Goal: Task Accomplishment & Management: Complete application form

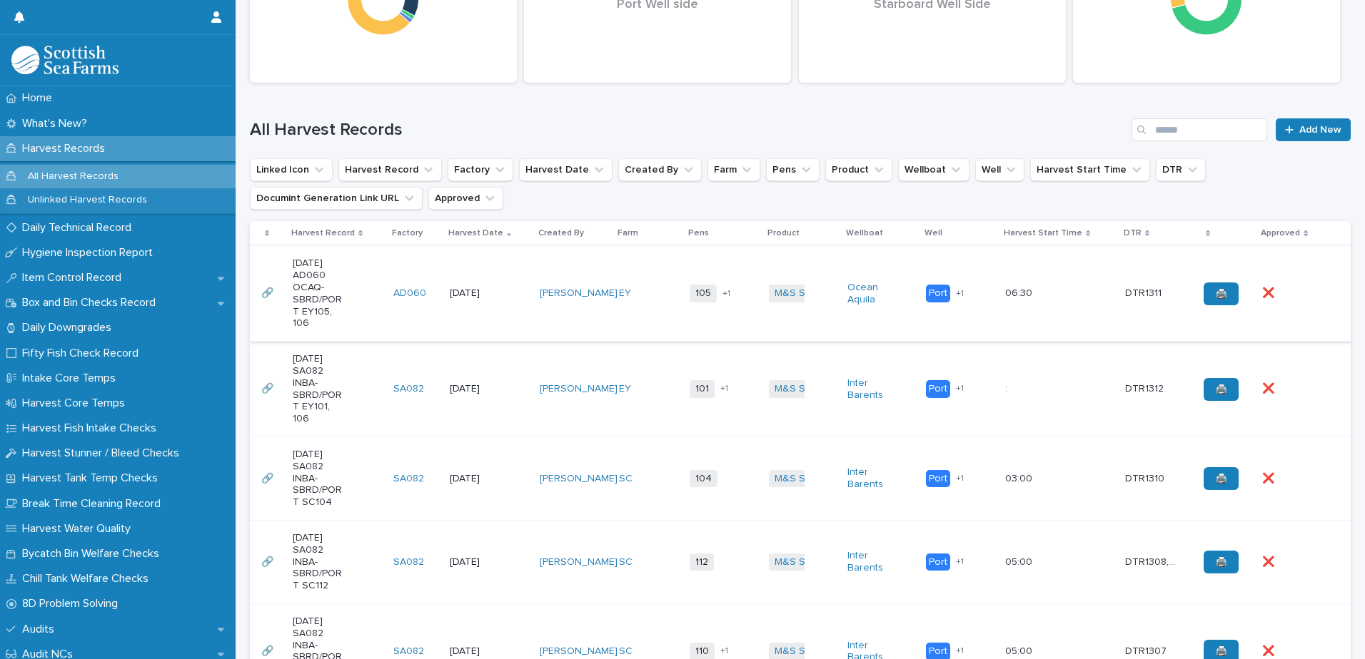
scroll to position [285, 0]
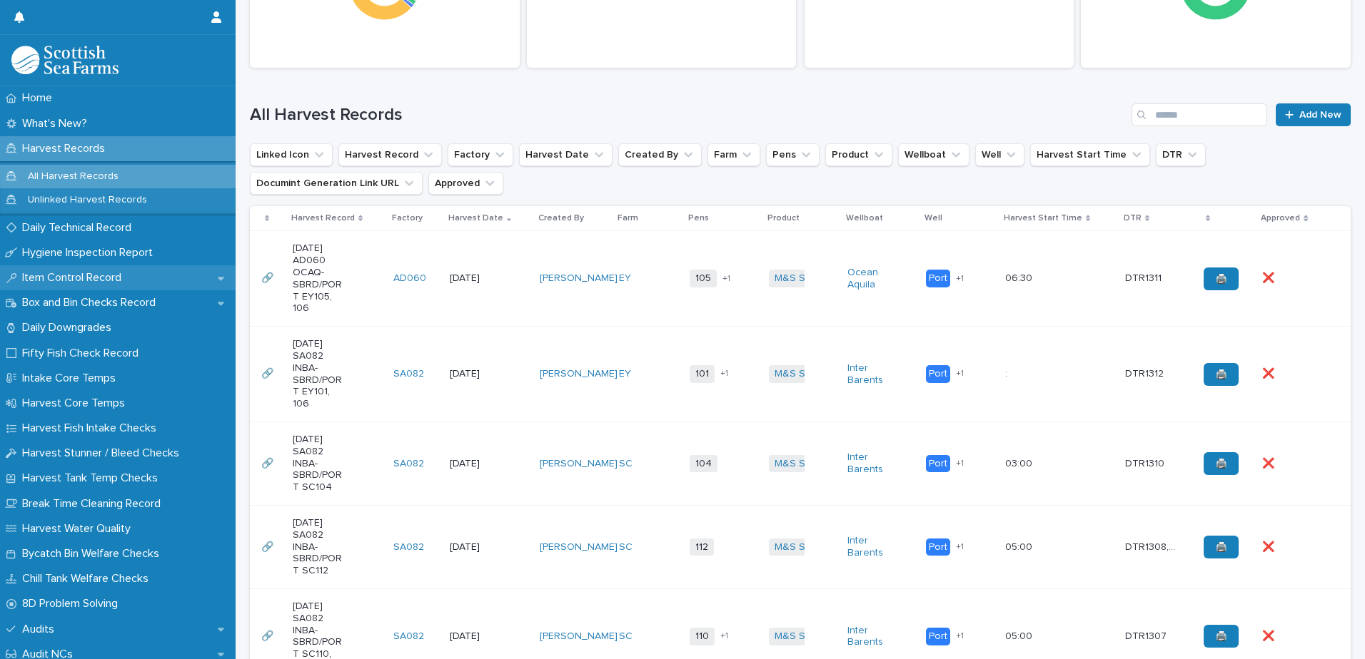
click at [59, 283] on p "Item Control Record" at bounding box center [74, 278] width 116 height 14
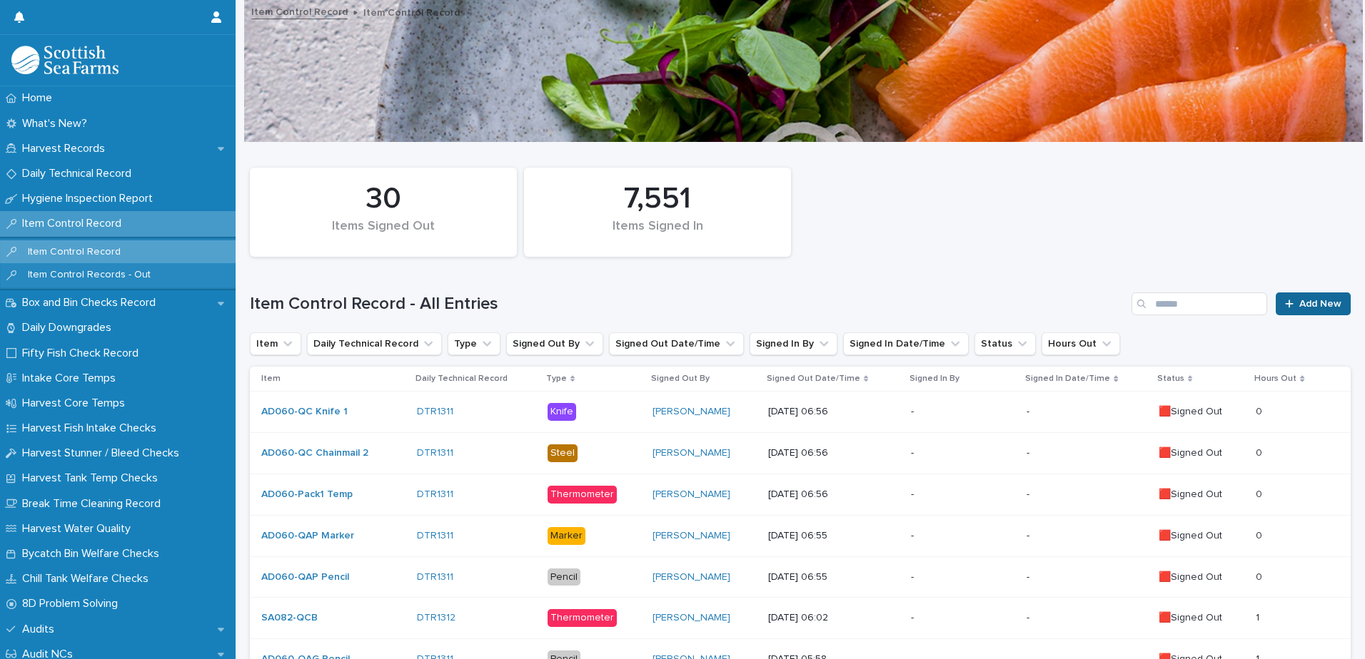
click at [1300, 311] on link "Add New" at bounding box center [1312, 304] width 75 height 23
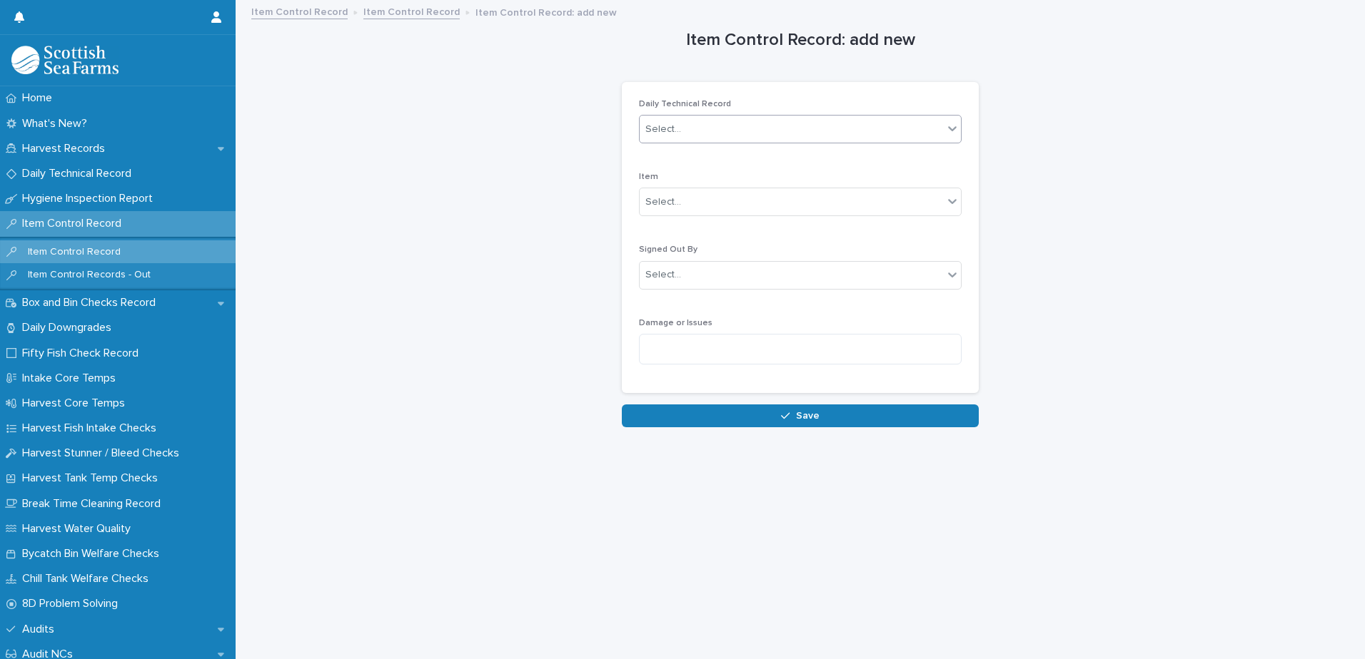
click at [739, 131] on div "Select..." at bounding box center [791, 130] width 303 height 24
type input "****"
click at [707, 151] on div "DTR1310" at bounding box center [795, 156] width 321 height 25
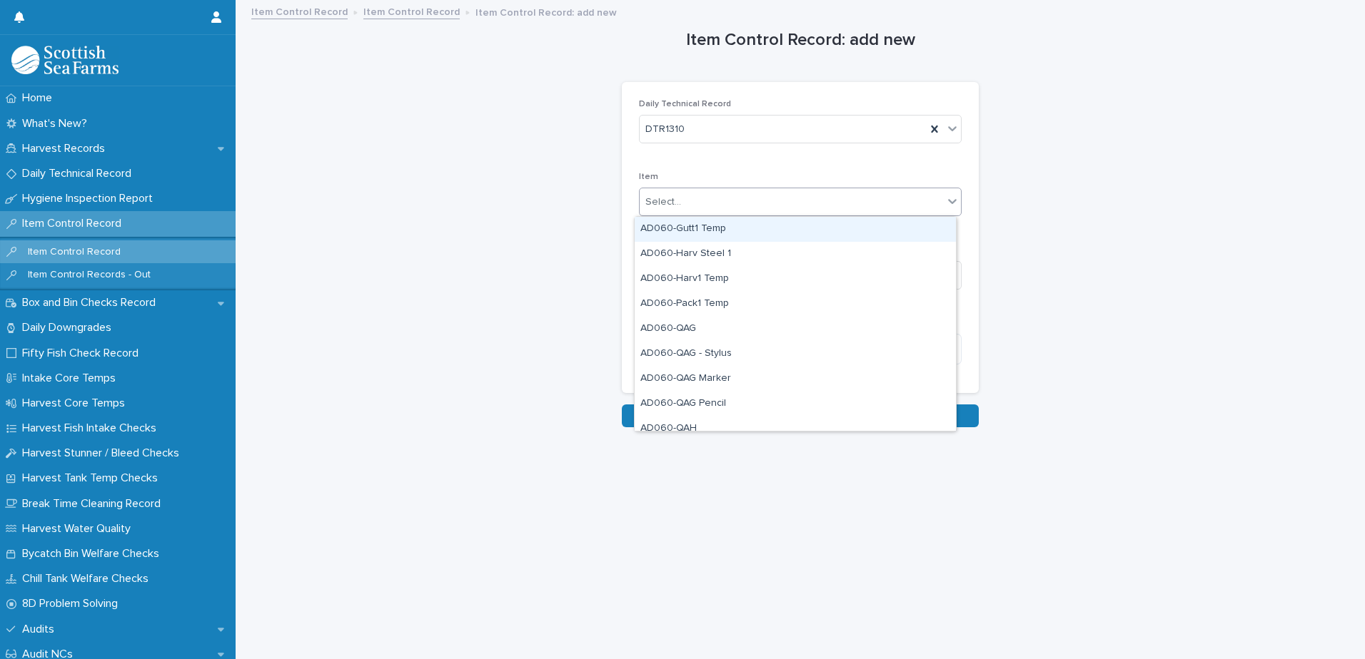
click at [702, 201] on div "Select..." at bounding box center [791, 203] width 303 height 24
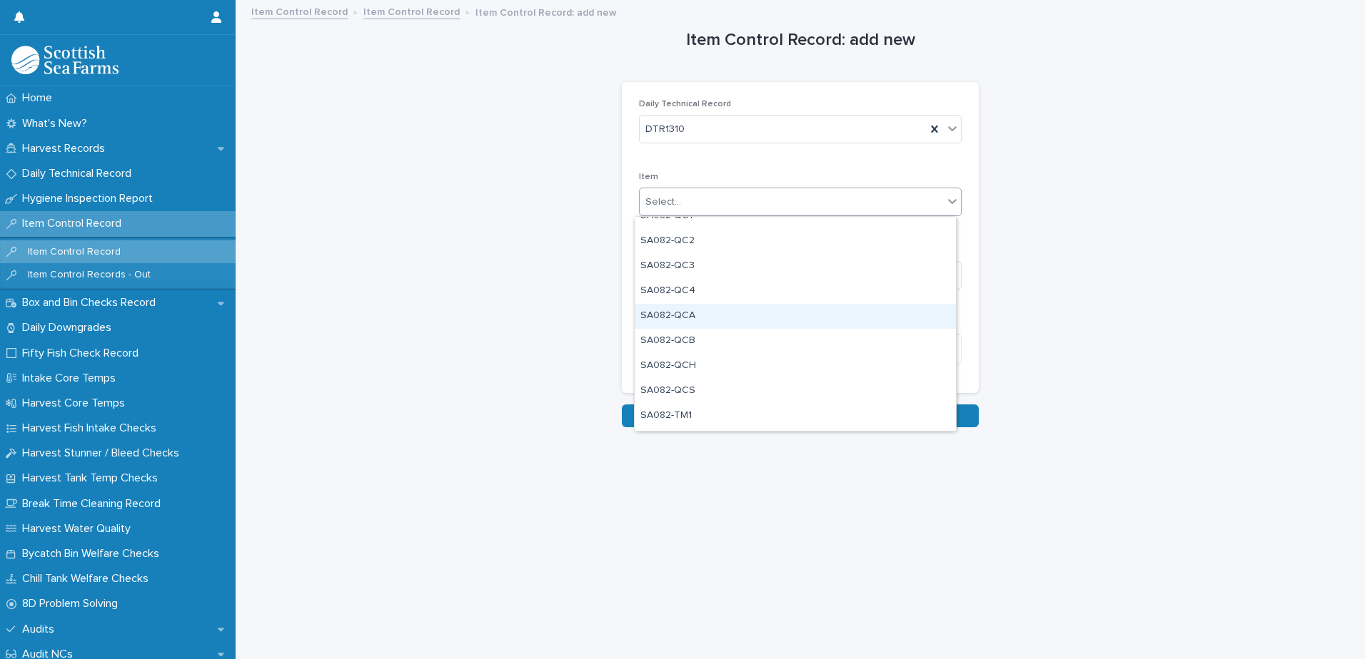
scroll to position [1213, 0]
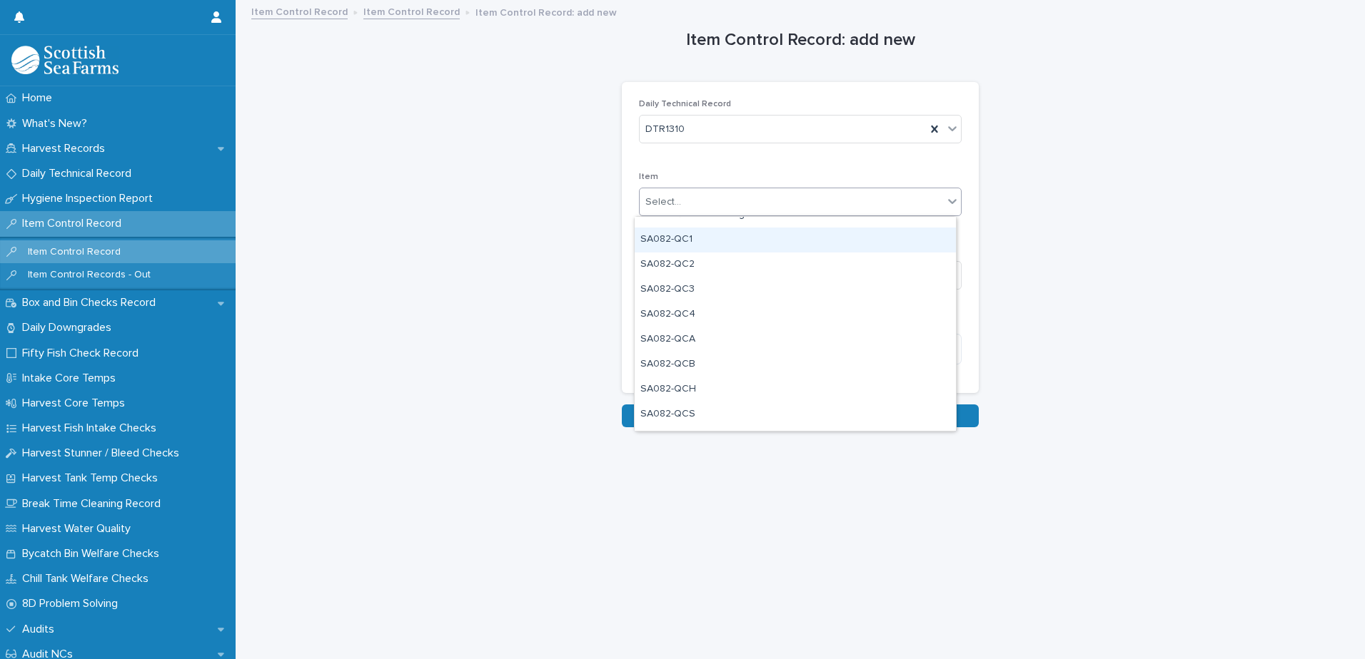
click at [734, 244] on div "SA082-QC1" at bounding box center [795, 240] width 321 height 25
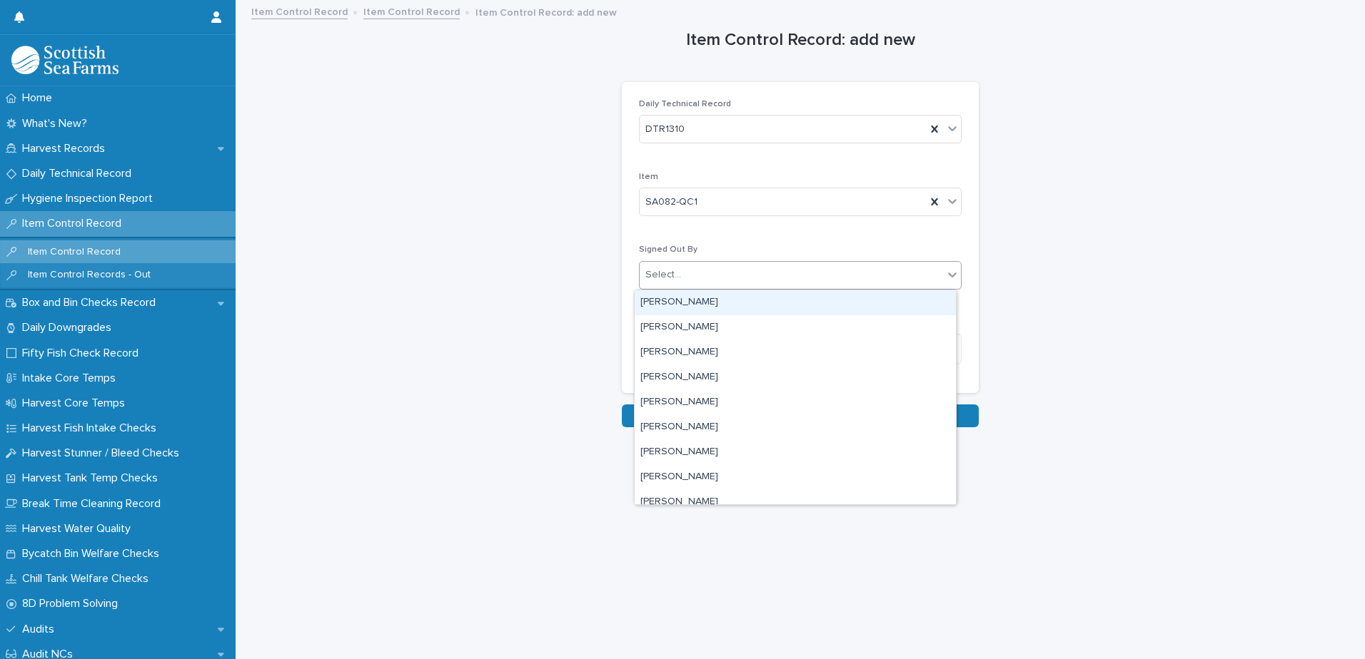
click at [732, 268] on div "Select..." at bounding box center [791, 275] width 303 height 24
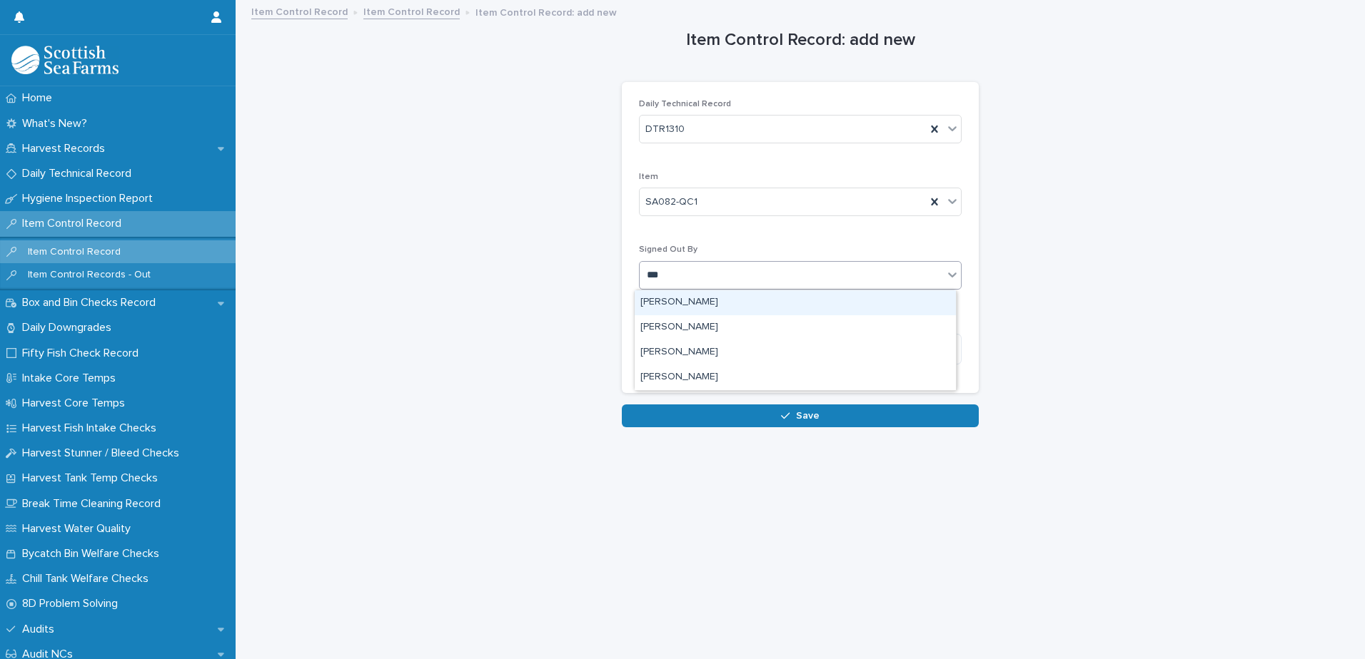
type input "****"
click at [691, 305] on div "[PERSON_NAME]" at bounding box center [795, 302] width 321 height 25
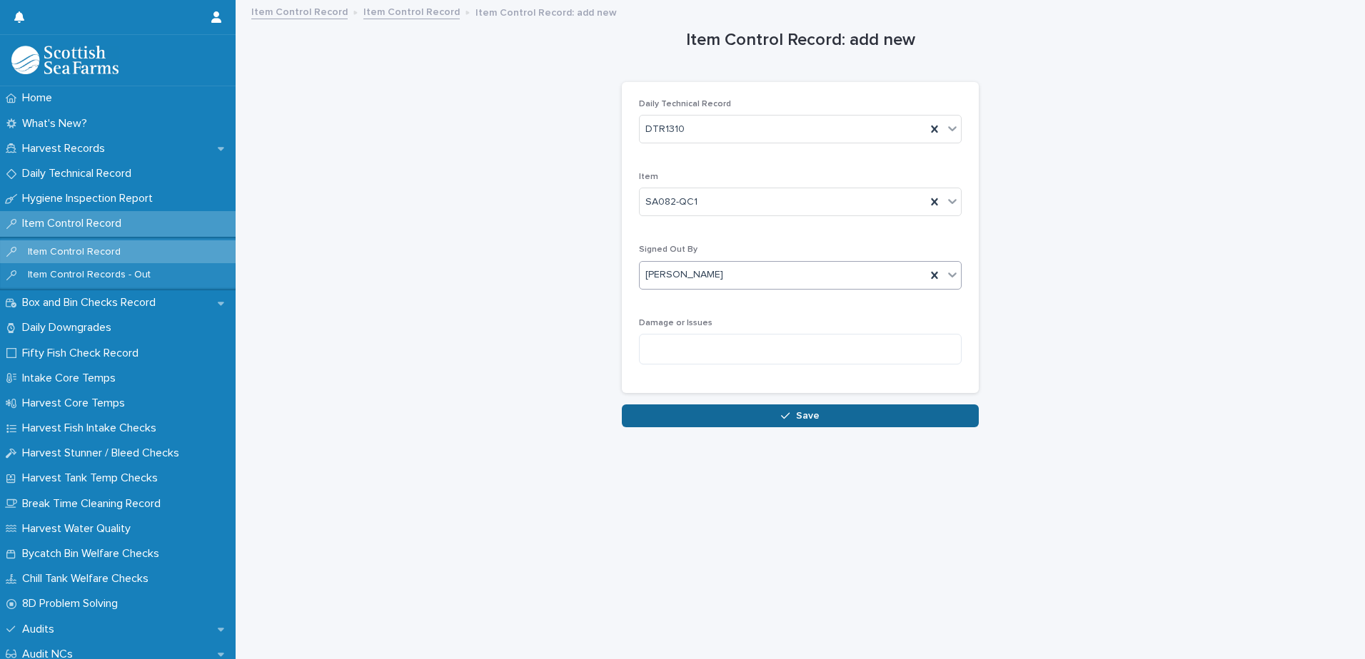
click at [772, 415] on button "Save" at bounding box center [800, 416] width 357 height 23
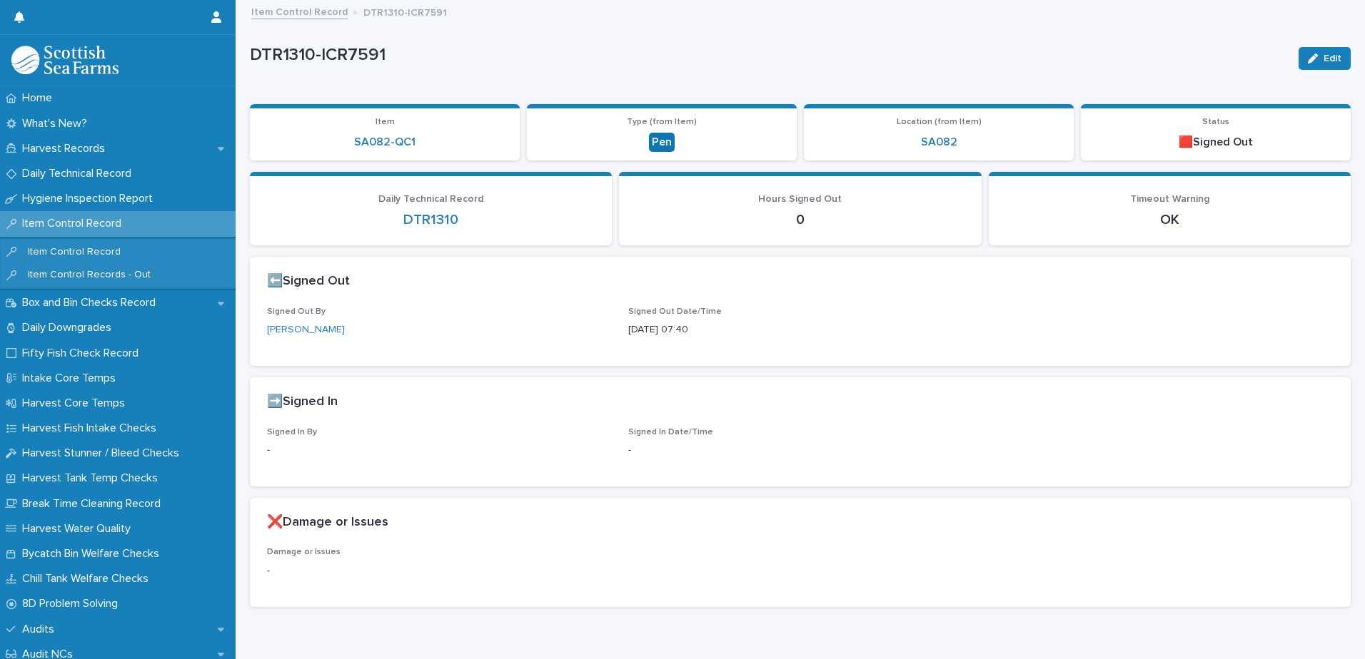
click at [300, 14] on link "Item Control Record" at bounding box center [299, 11] width 96 height 16
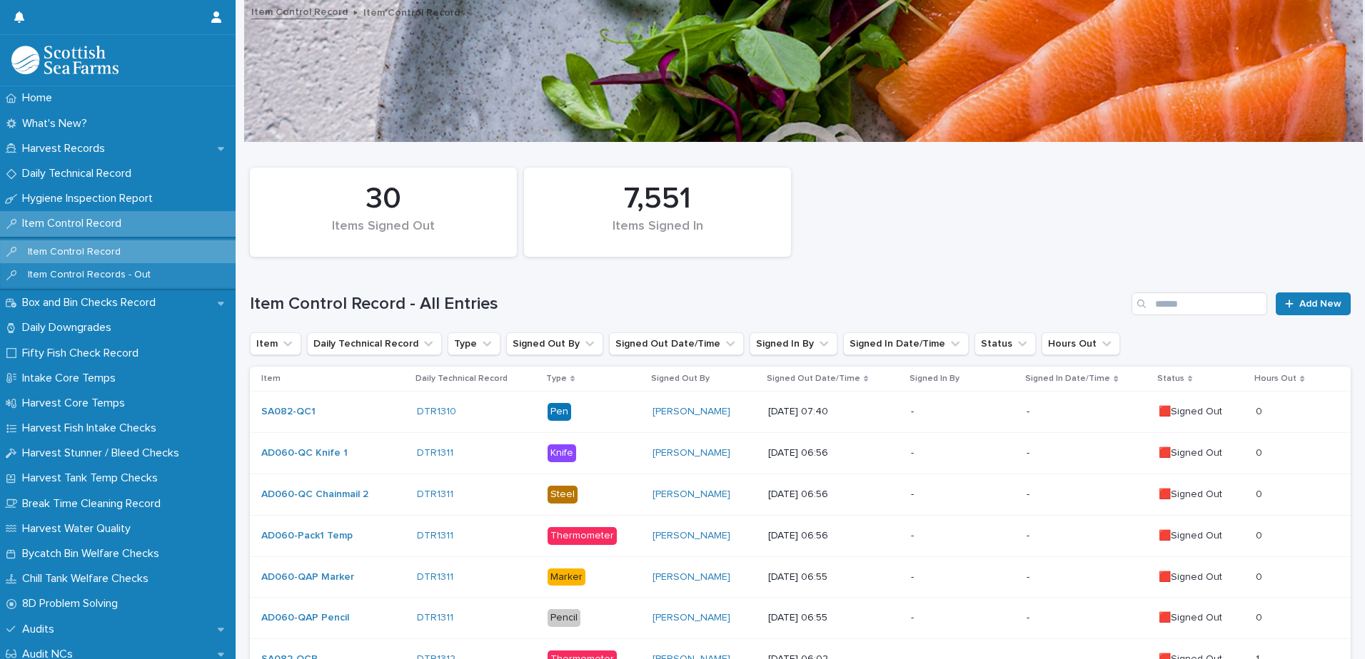
click at [514, 416] on div "DTR1310" at bounding box center [476, 412] width 119 height 12
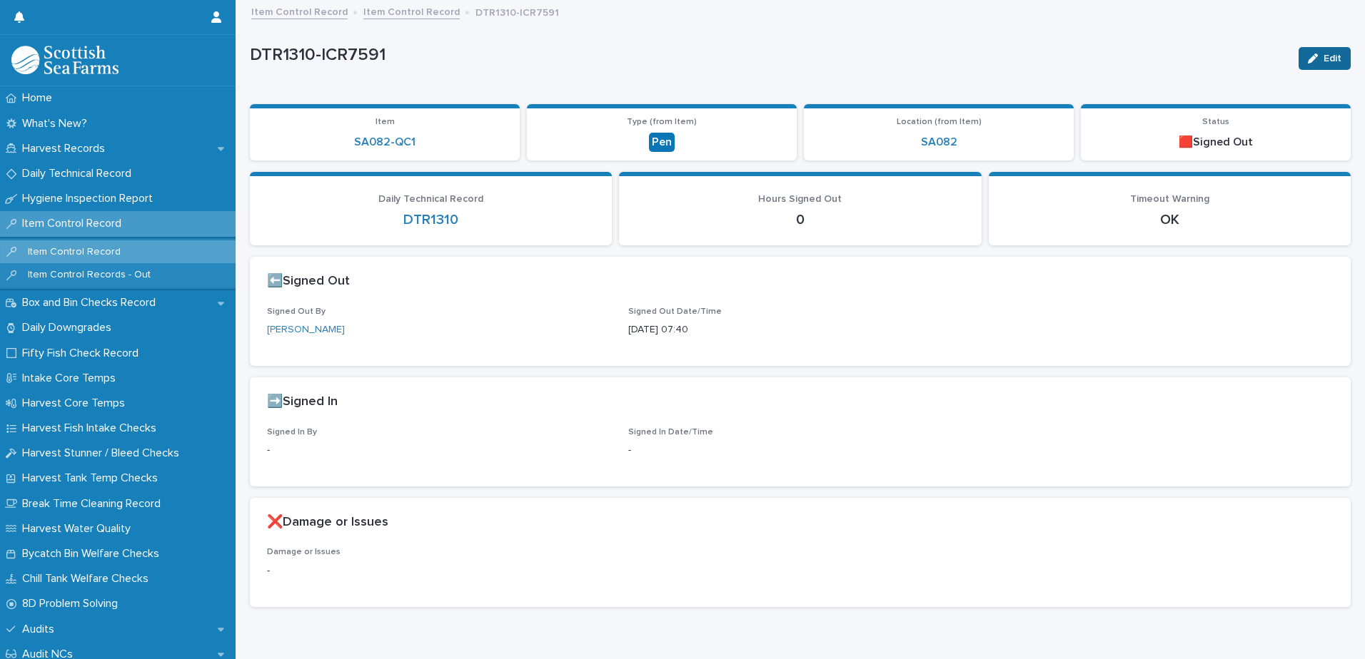
click at [1323, 59] on span "Edit" at bounding box center [1332, 59] width 18 height 10
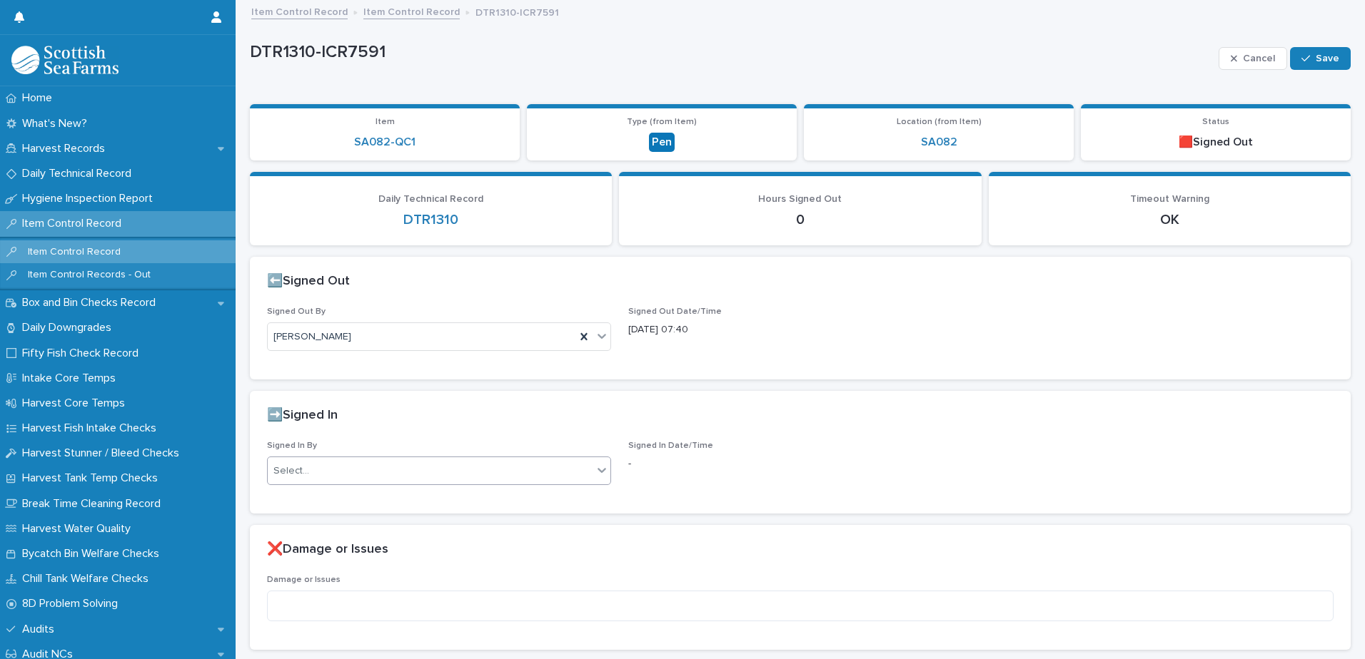
click at [358, 476] on div "Select..." at bounding box center [430, 472] width 325 height 24
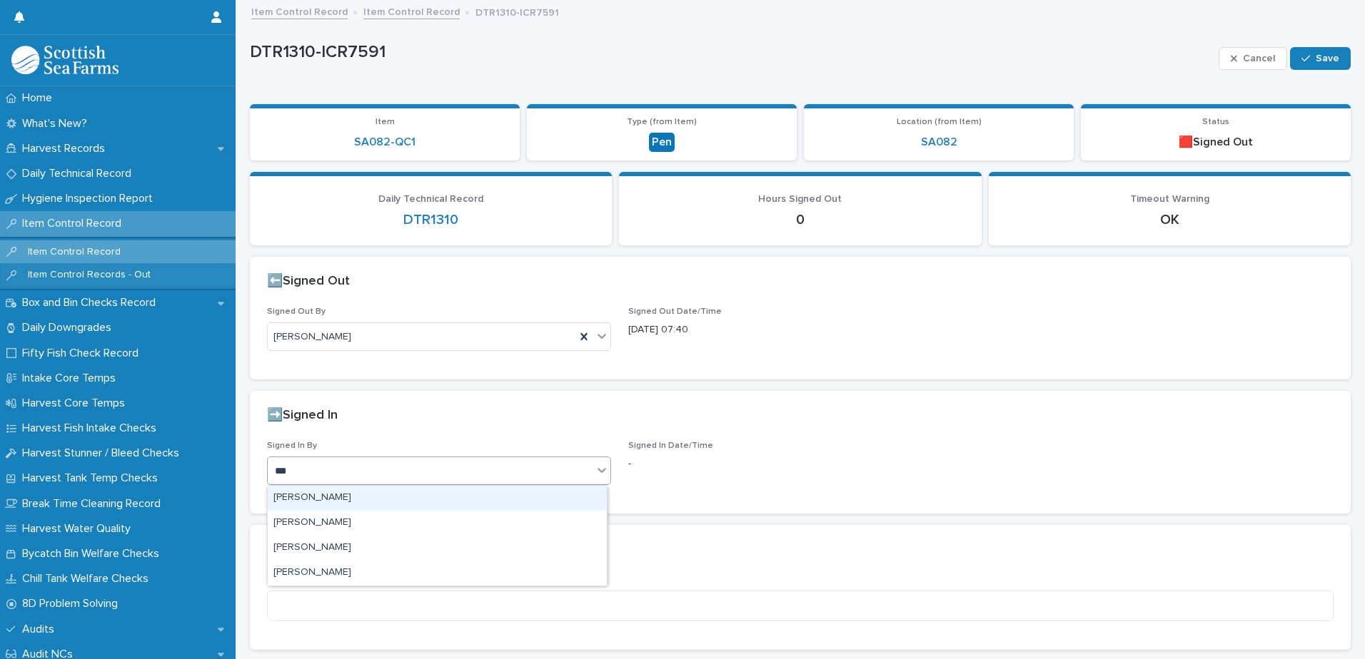
type input "****"
click at [365, 496] on div "[PERSON_NAME]" at bounding box center [437, 498] width 339 height 25
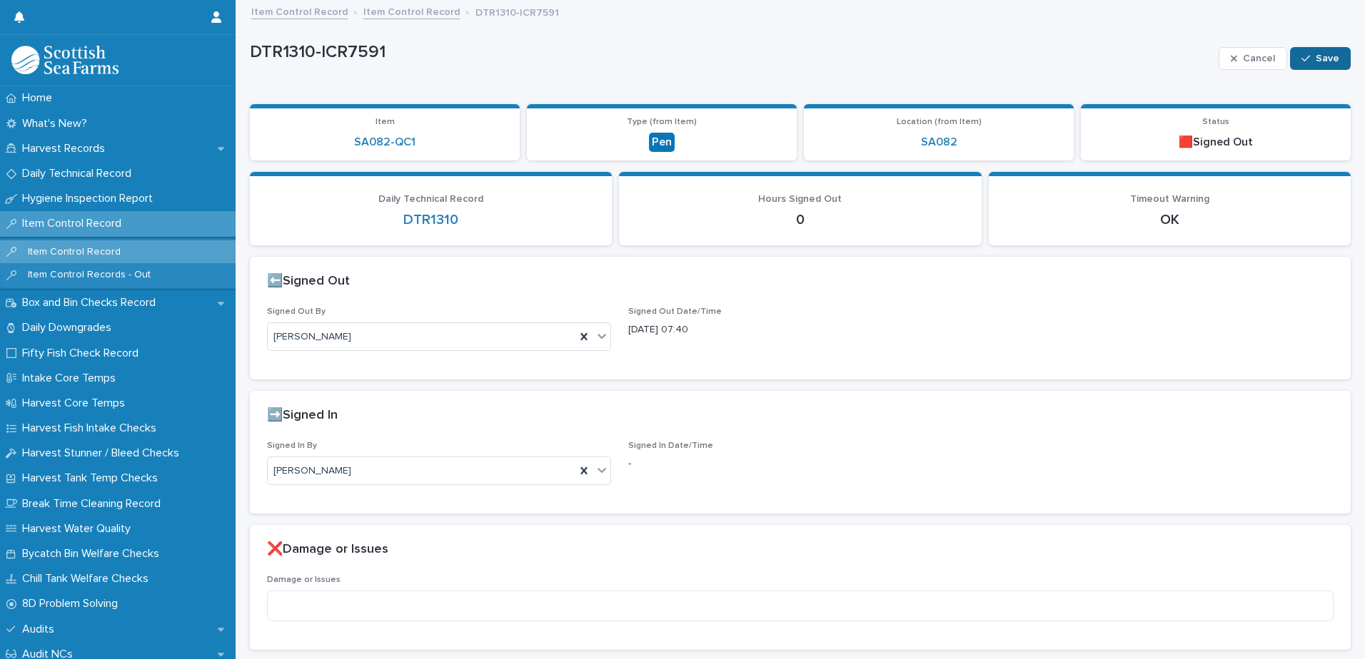
click at [1301, 61] on icon "button" at bounding box center [1305, 59] width 9 height 10
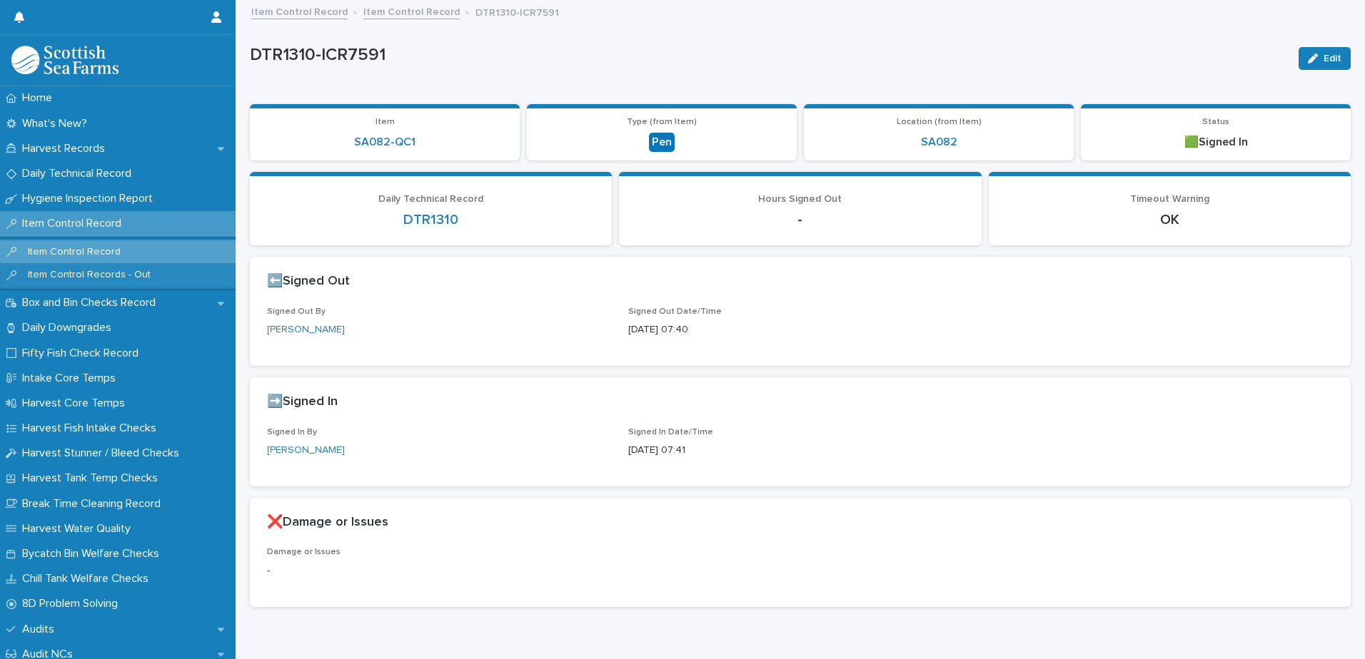
click at [400, 14] on link "Item Control Record" at bounding box center [411, 11] width 96 height 16
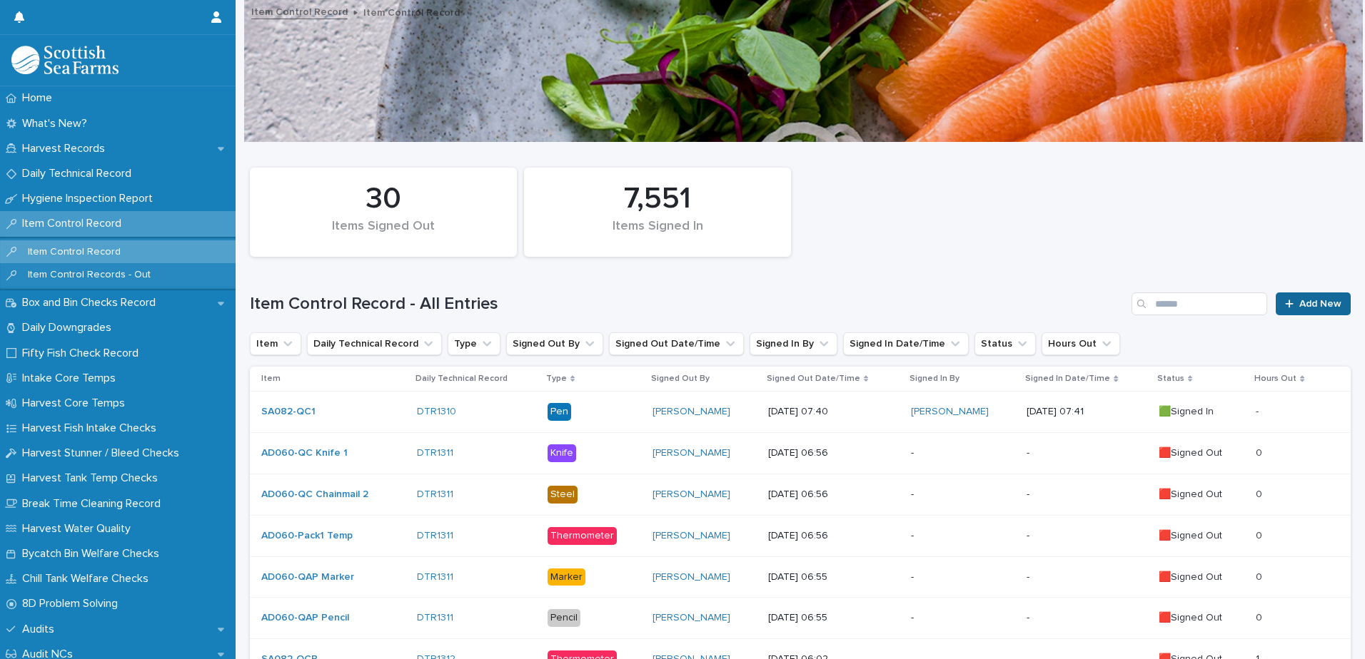
click at [1303, 308] on span "Add New" at bounding box center [1320, 304] width 42 height 10
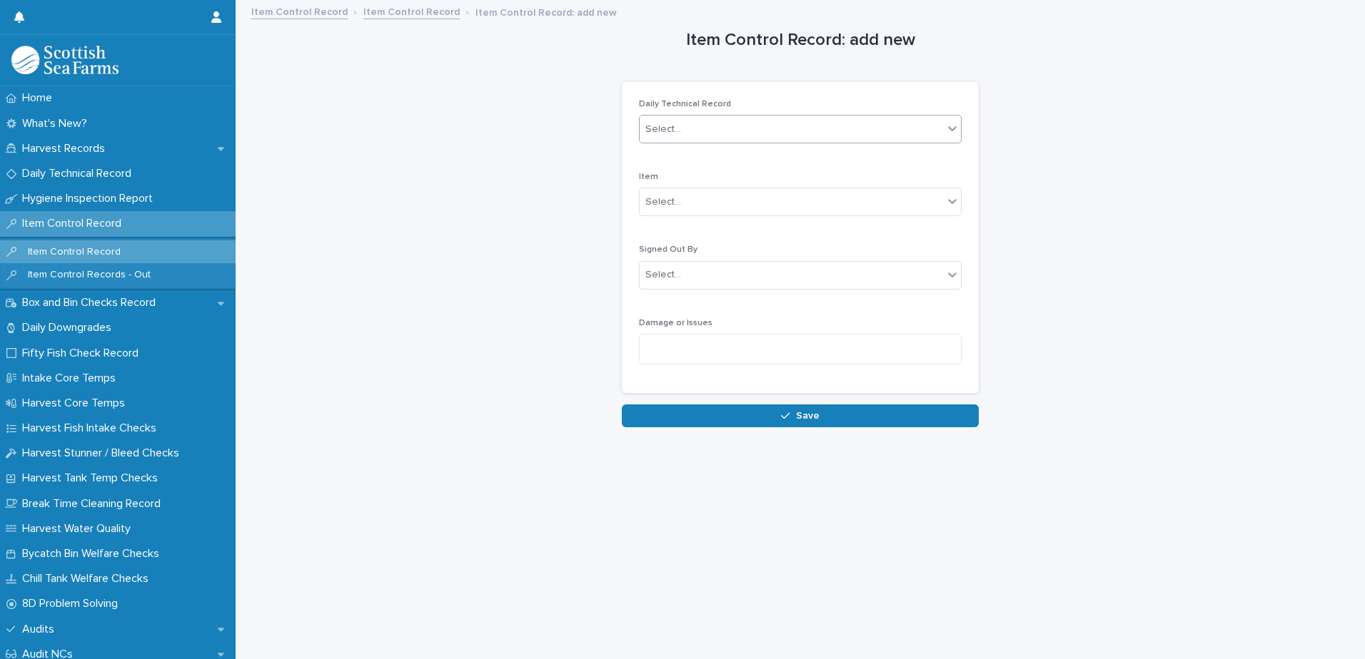
click at [728, 128] on div "Select..." at bounding box center [791, 130] width 303 height 24
type input "****"
click at [702, 156] on div "DTR1312" at bounding box center [795, 156] width 321 height 25
click at [707, 204] on div "Select..." at bounding box center [791, 203] width 303 height 24
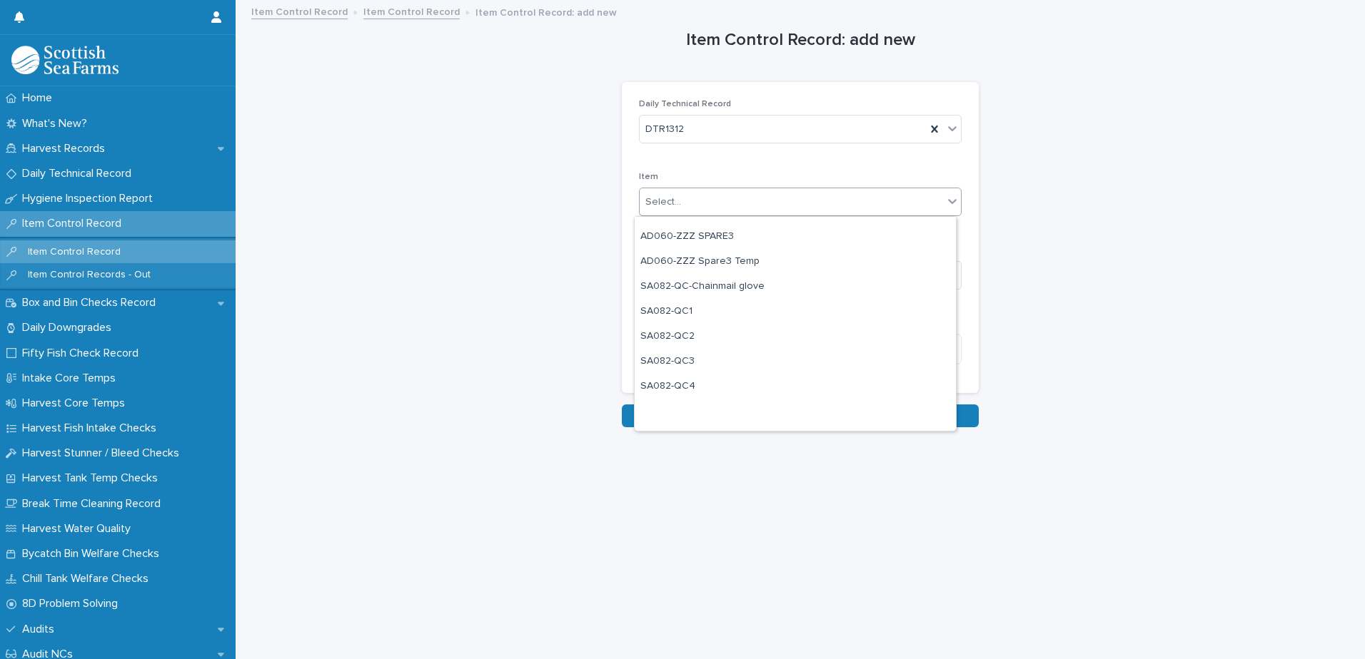
scroll to position [1142, 0]
click at [718, 311] on div "SA082-QC1" at bounding box center [795, 311] width 321 height 25
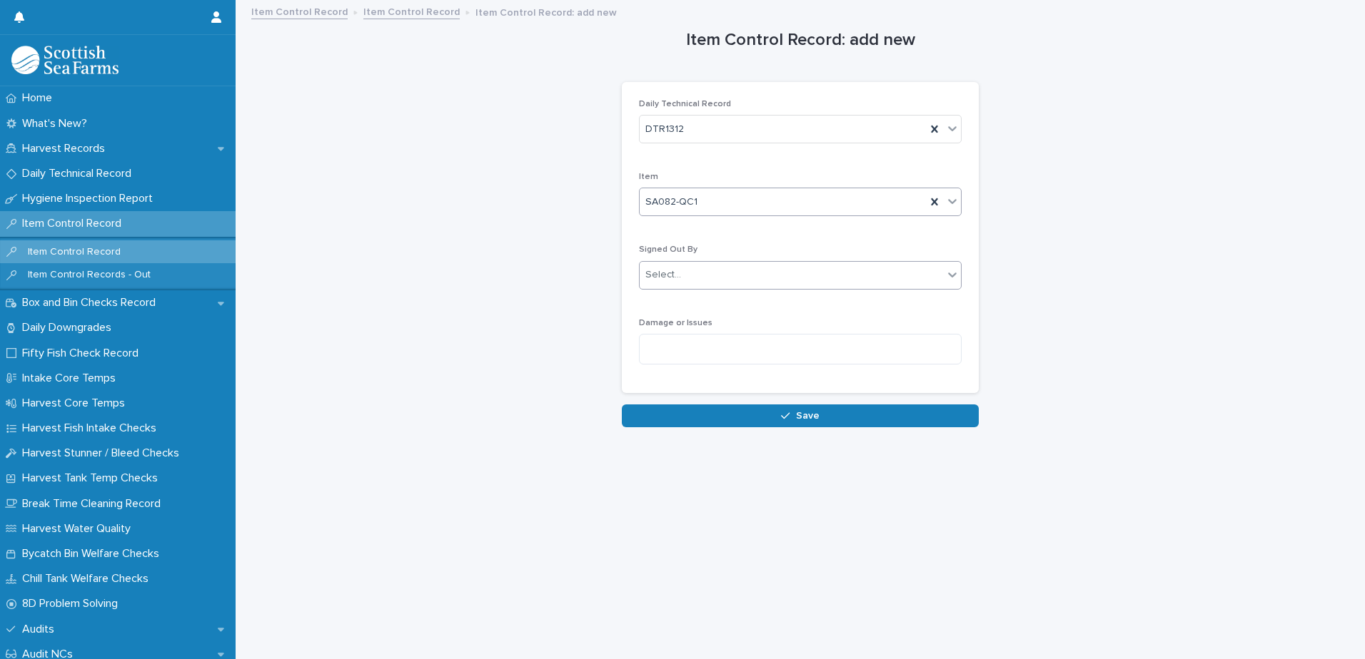
click at [731, 278] on div "Select..." at bounding box center [791, 275] width 303 height 24
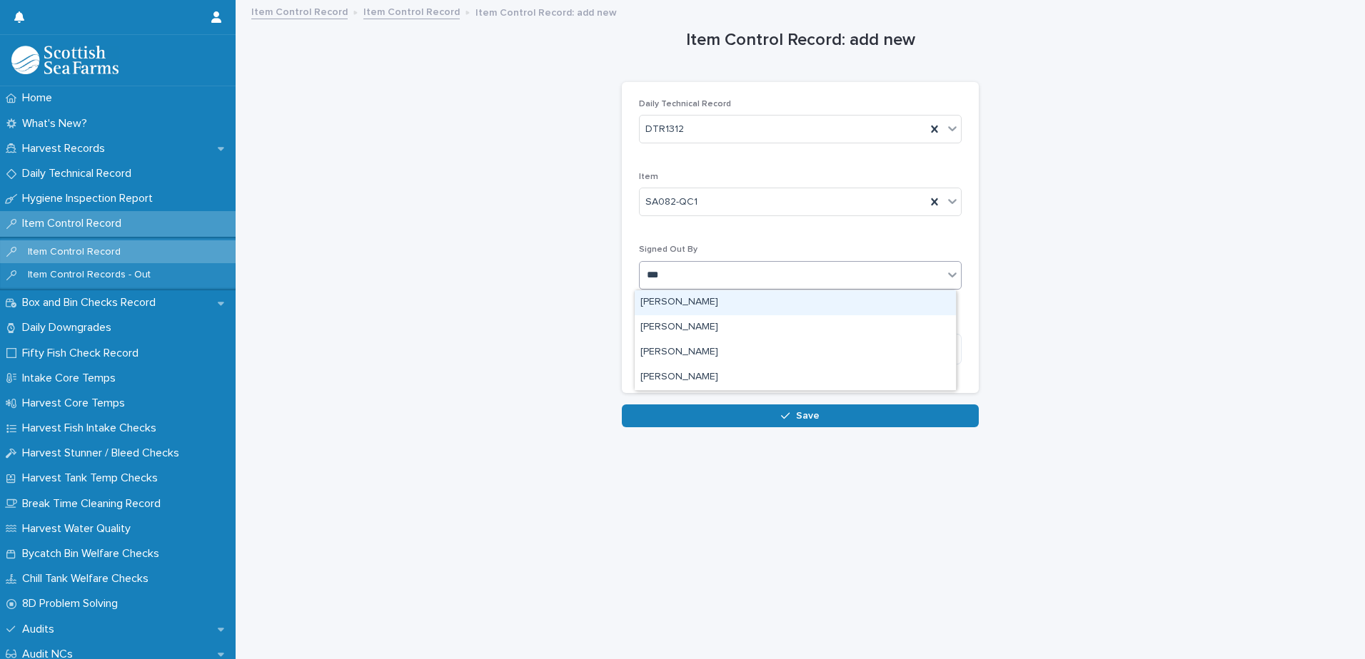
type input "****"
click at [705, 312] on div "[PERSON_NAME]" at bounding box center [795, 302] width 321 height 25
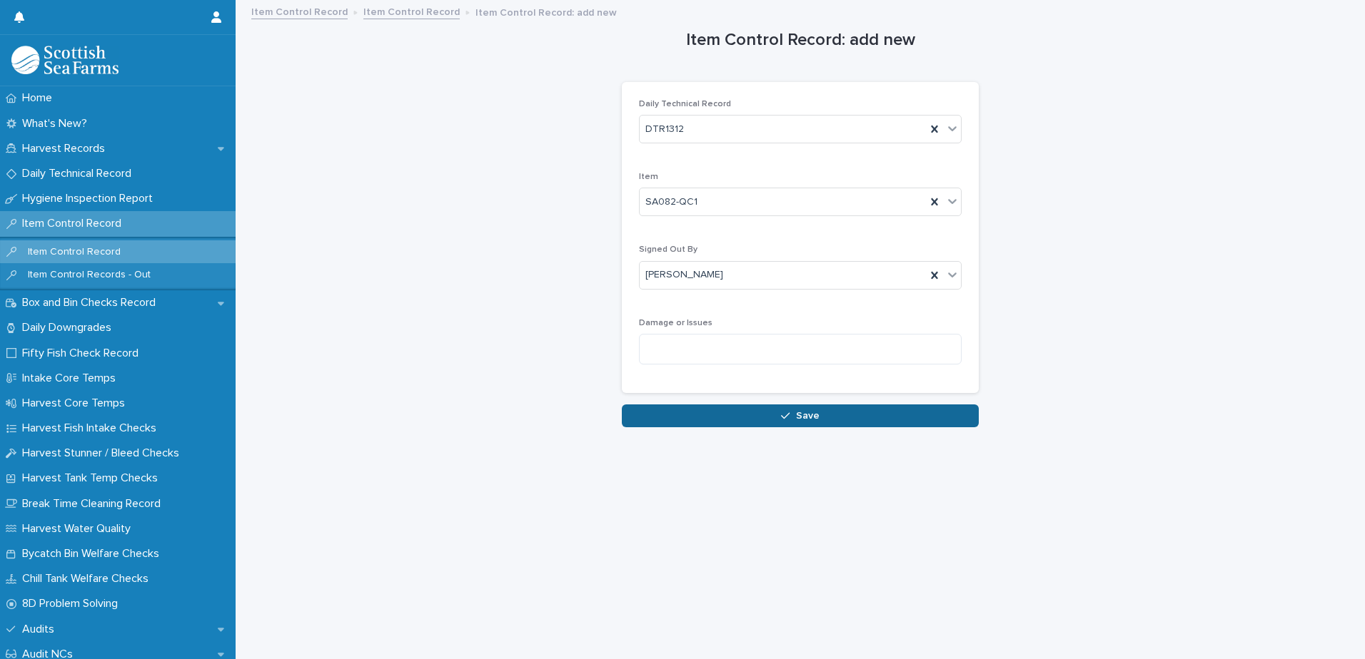
click at [798, 418] on span "Save" at bounding box center [808, 416] width 24 height 10
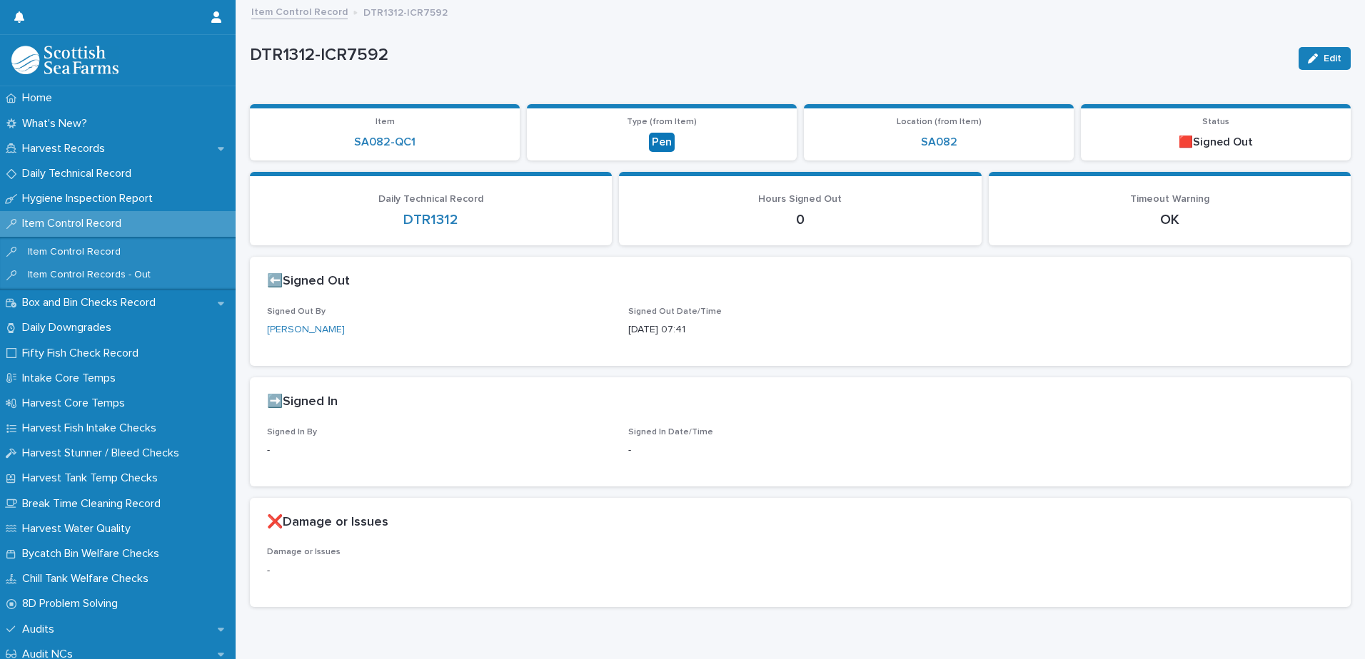
click at [300, 14] on link "Item Control Record" at bounding box center [299, 11] width 96 height 16
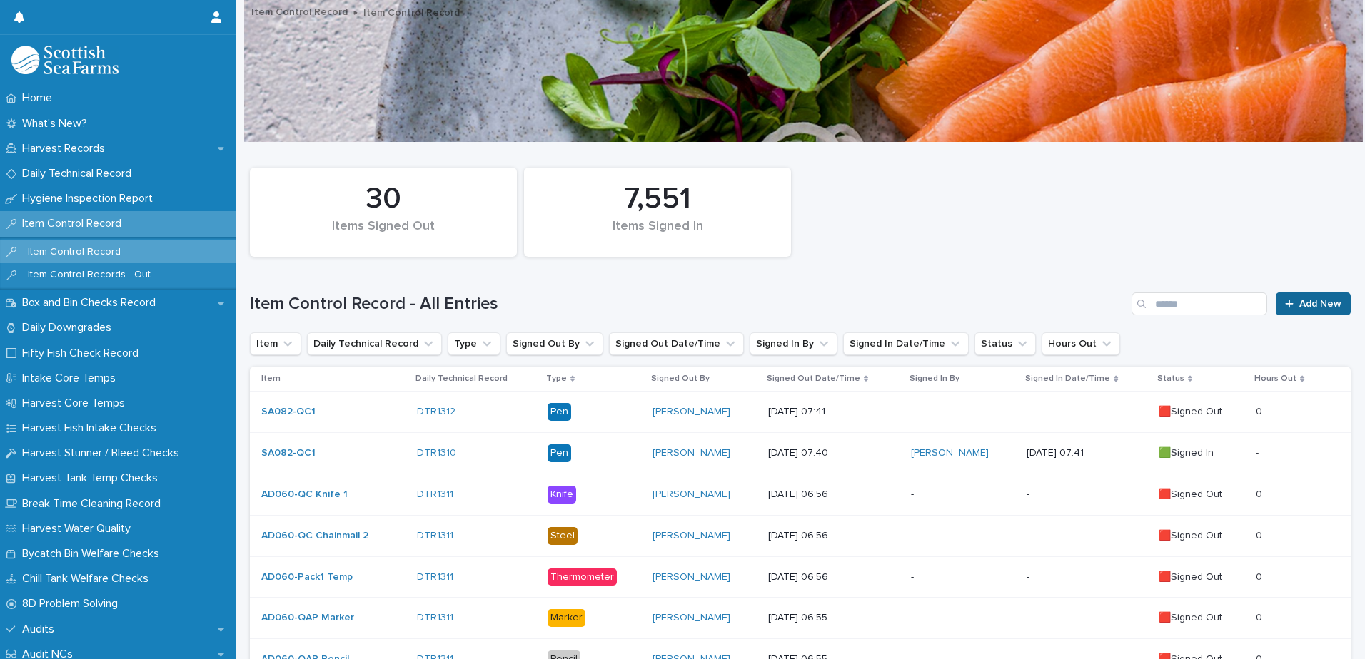
click at [1286, 303] on div at bounding box center [1292, 304] width 14 height 10
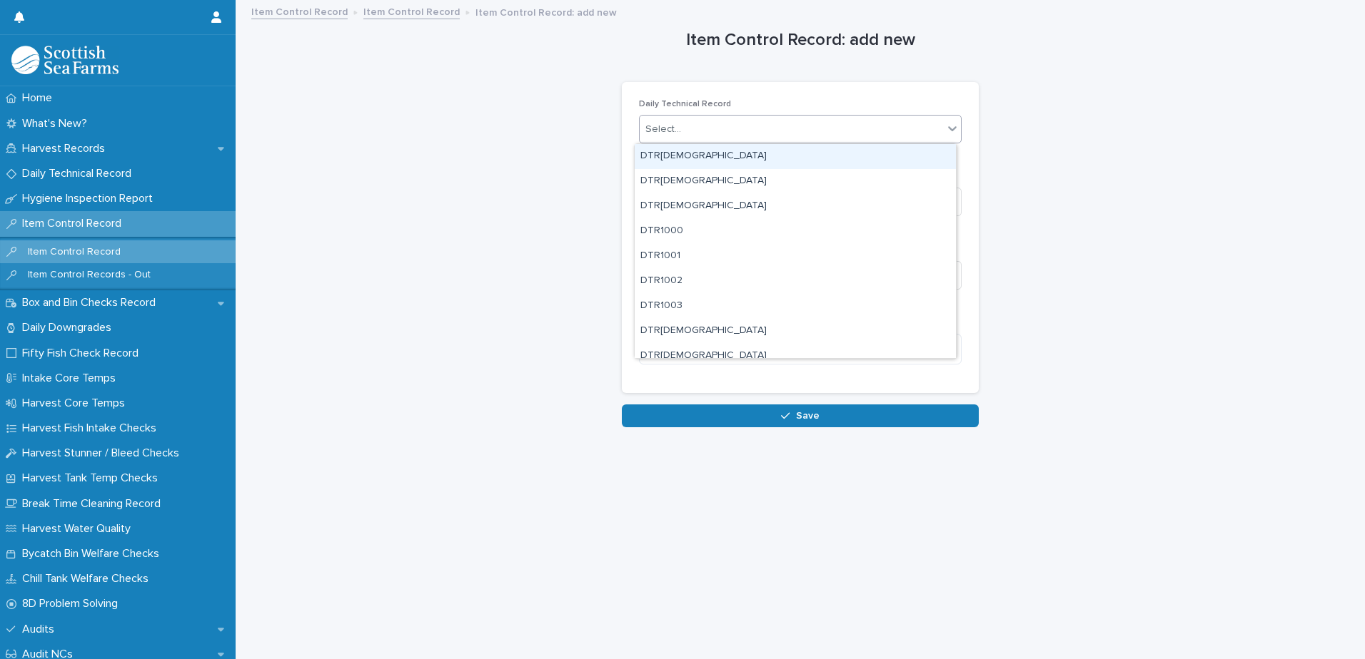
click at [679, 135] on div "Select..." at bounding box center [791, 130] width 303 height 24
type input "****"
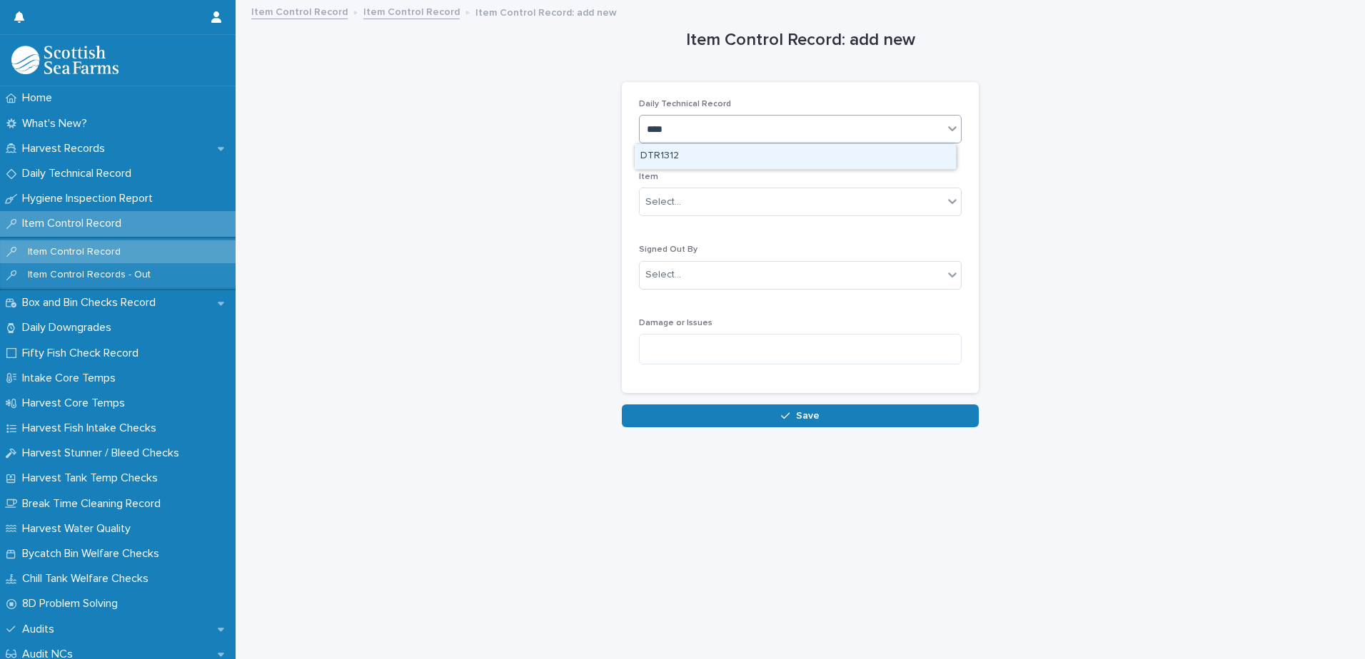
click at [680, 157] on div "DTR1312" at bounding box center [795, 156] width 321 height 25
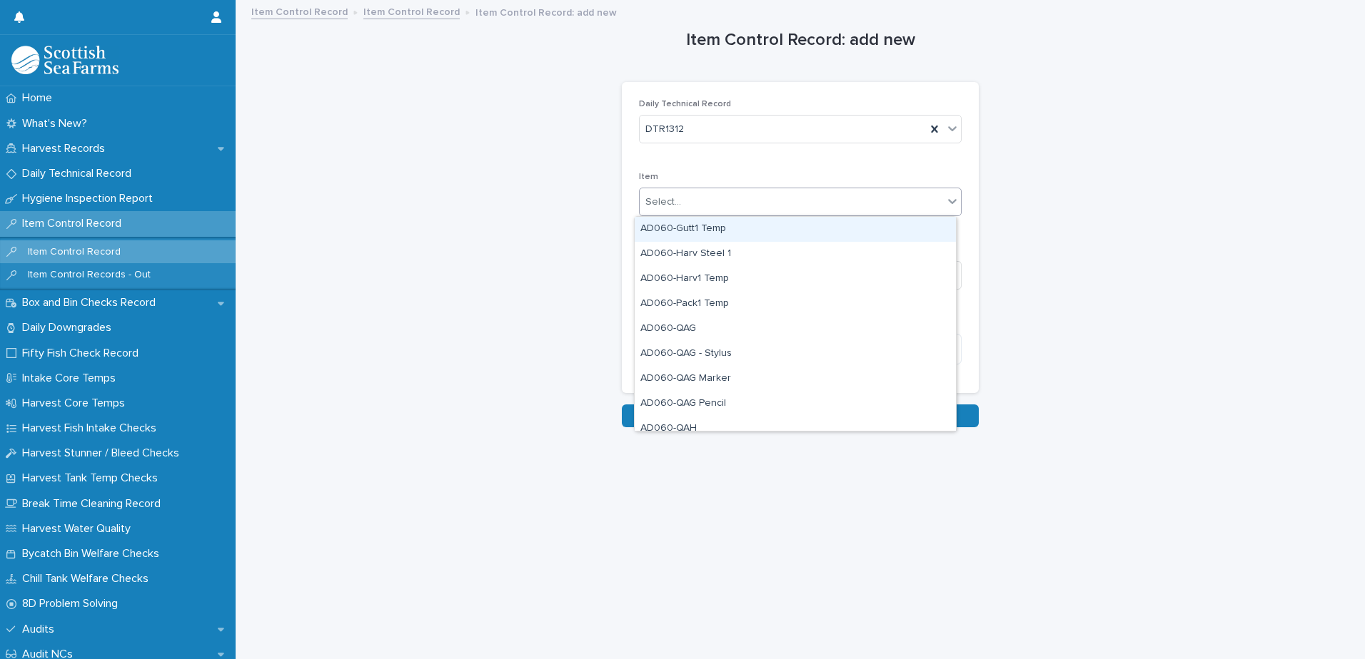
click at [718, 204] on div "Select..." at bounding box center [791, 203] width 303 height 24
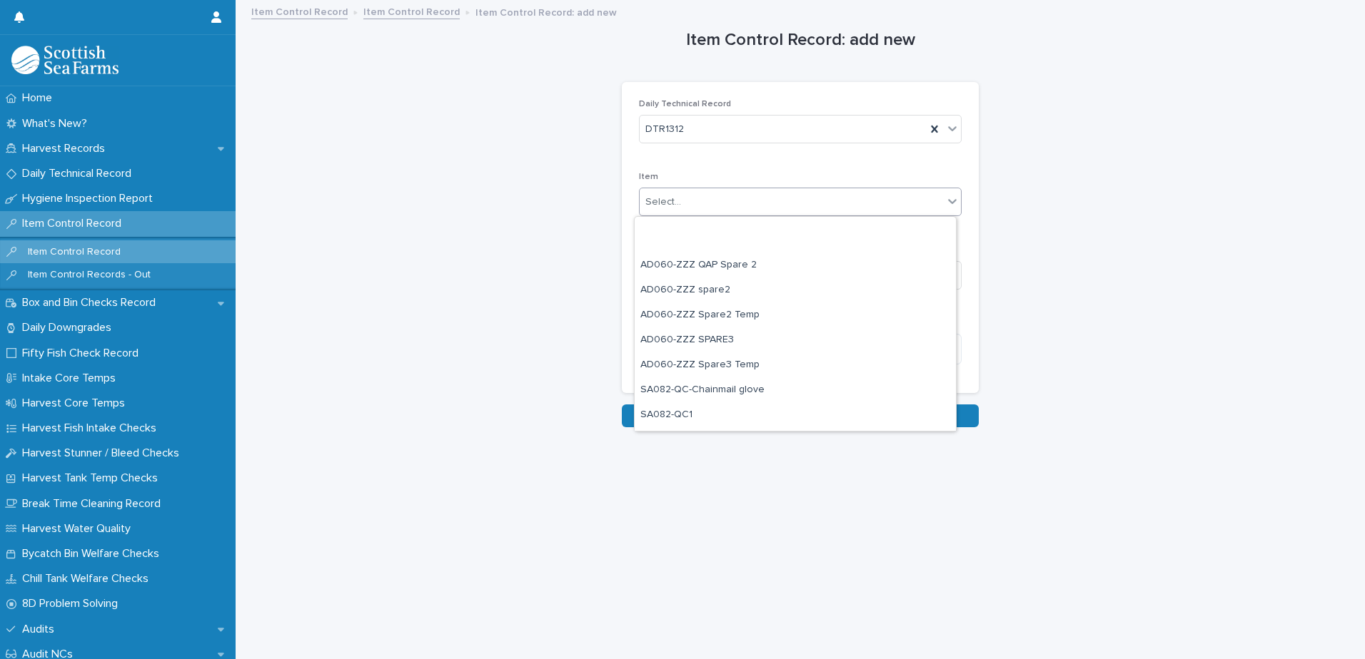
scroll to position [1142, 0]
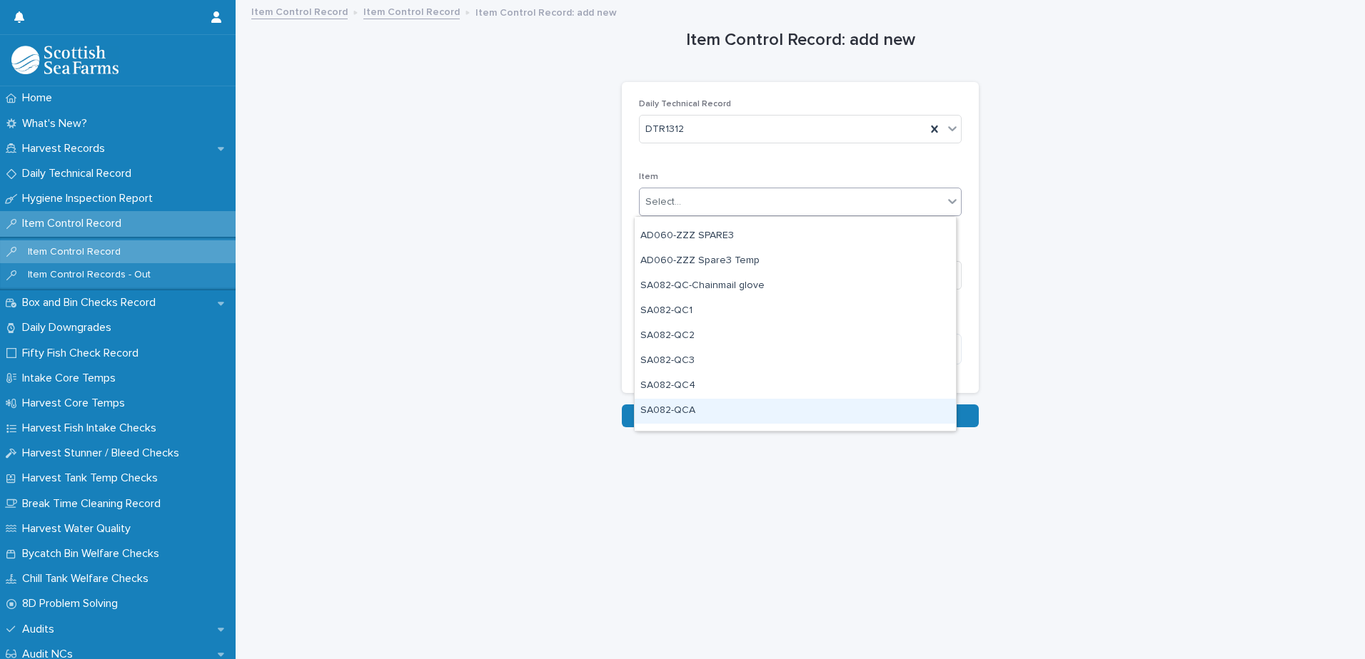
drag, startPoint x: 757, startPoint y: 320, endPoint x: 726, endPoint y: 415, distance: 99.3
click at [726, 415] on div "SA082-QCA" at bounding box center [795, 411] width 321 height 25
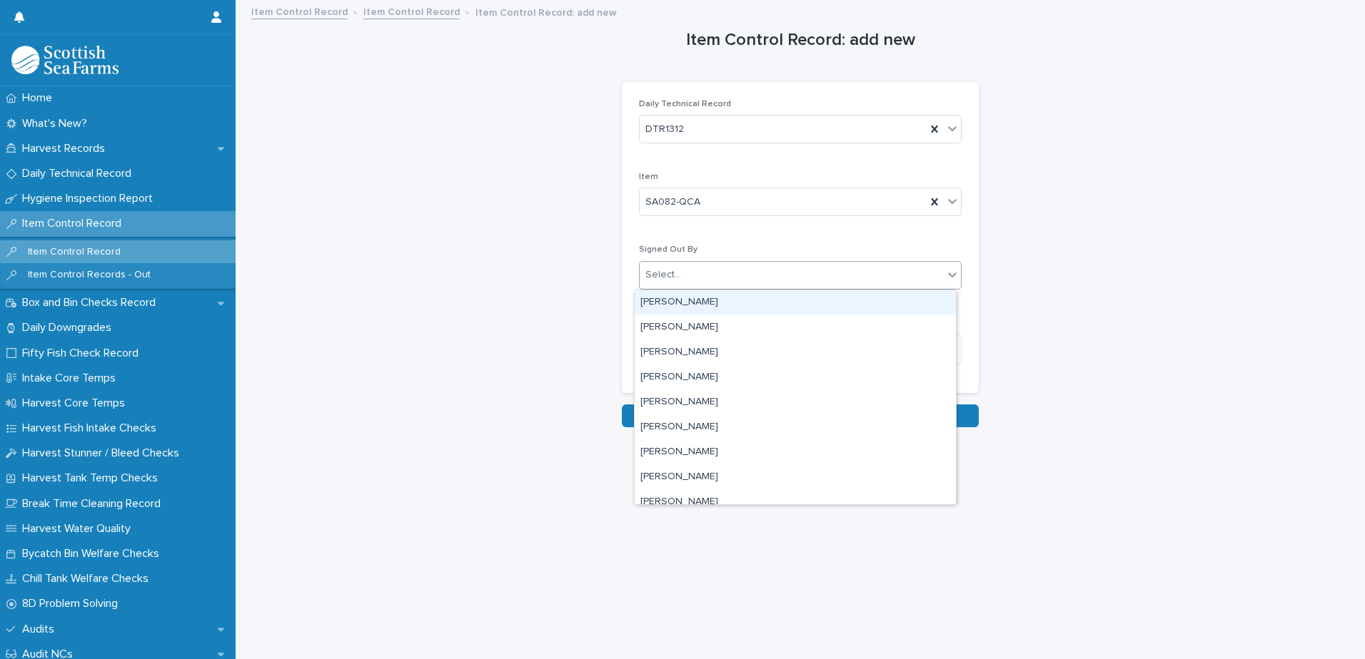
click at [733, 278] on div "Select..." at bounding box center [791, 275] width 303 height 24
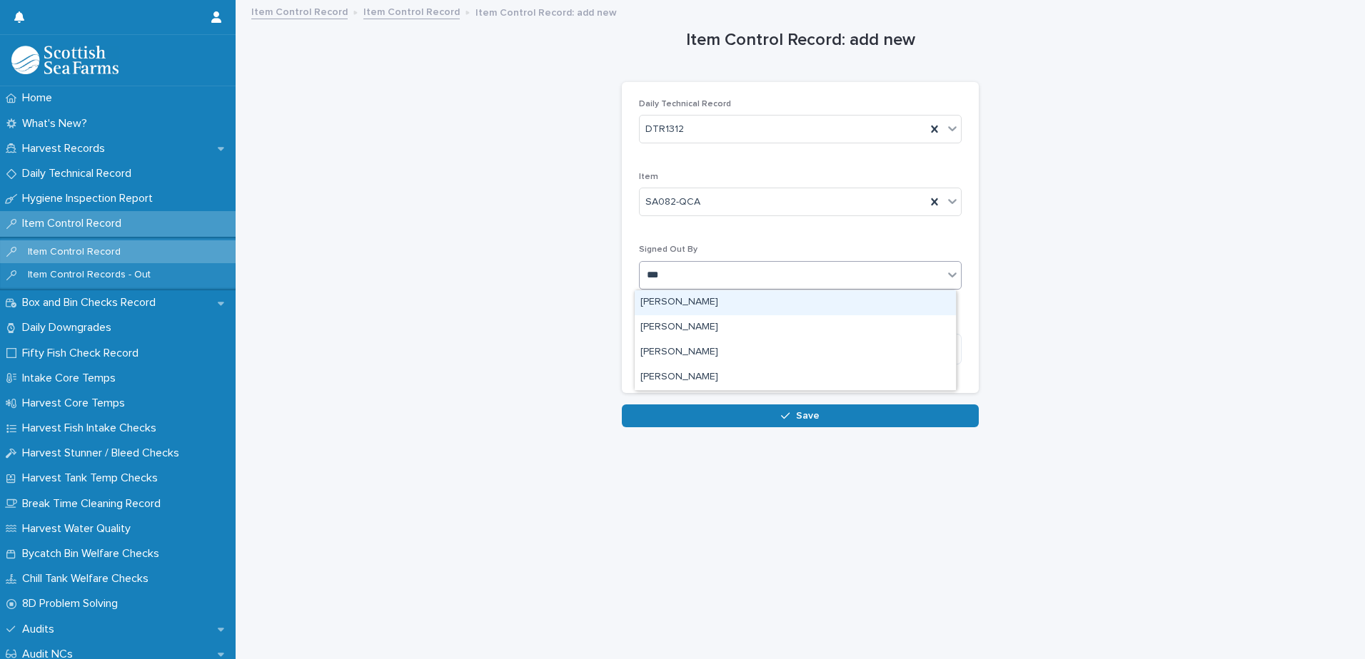
type input "****"
click at [710, 305] on div "[PERSON_NAME]" at bounding box center [795, 302] width 321 height 25
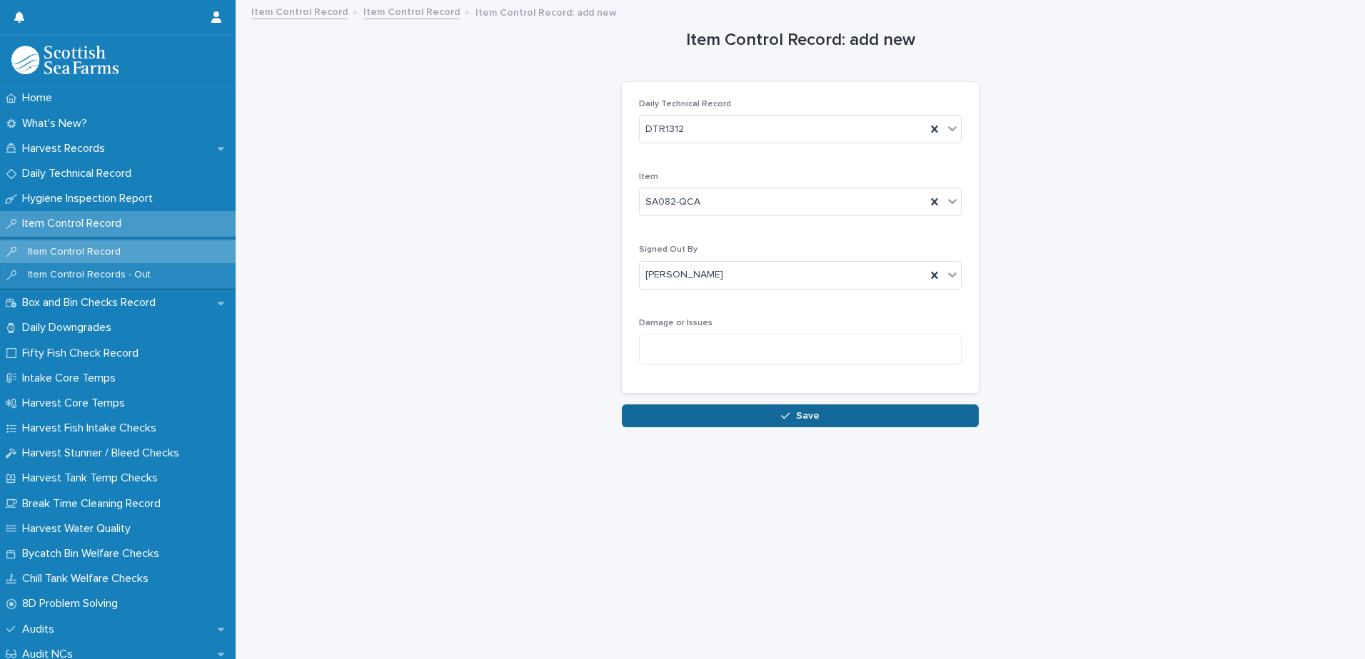
click at [785, 423] on button "Save" at bounding box center [800, 416] width 357 height 23
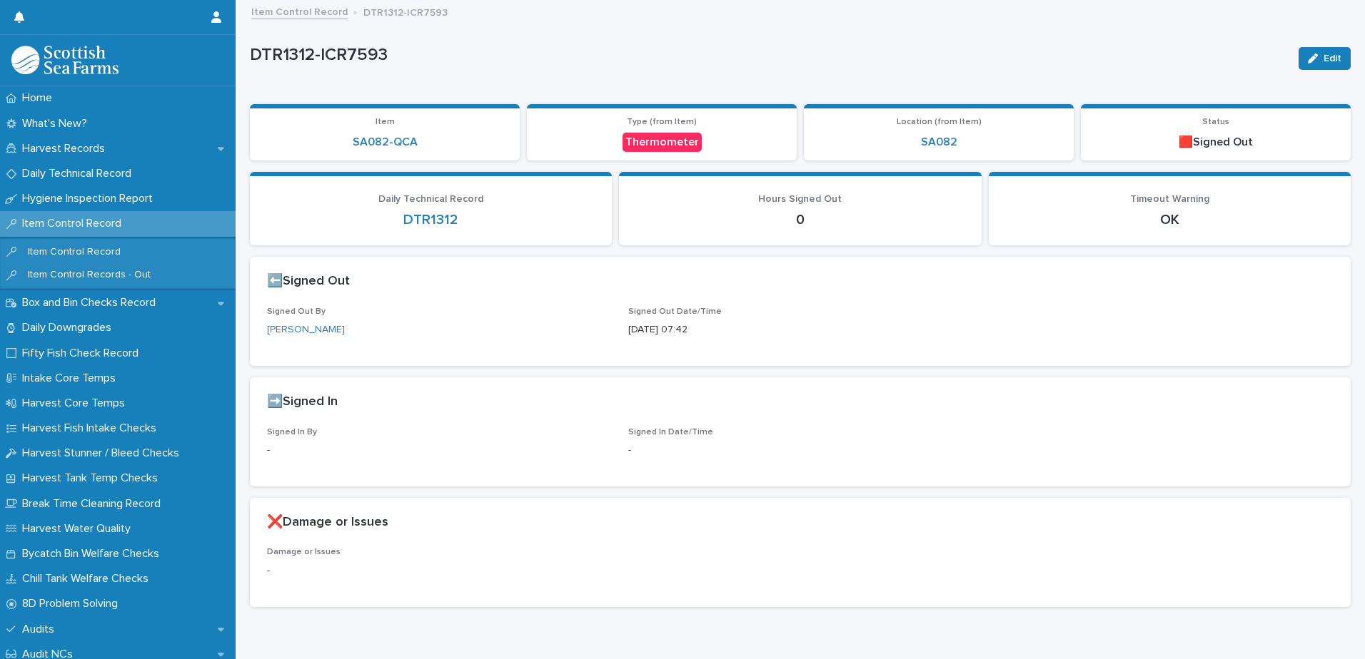
click at [299, 13] on link "Item Control Record" at bounding box center [299, 11] width 96 height 16
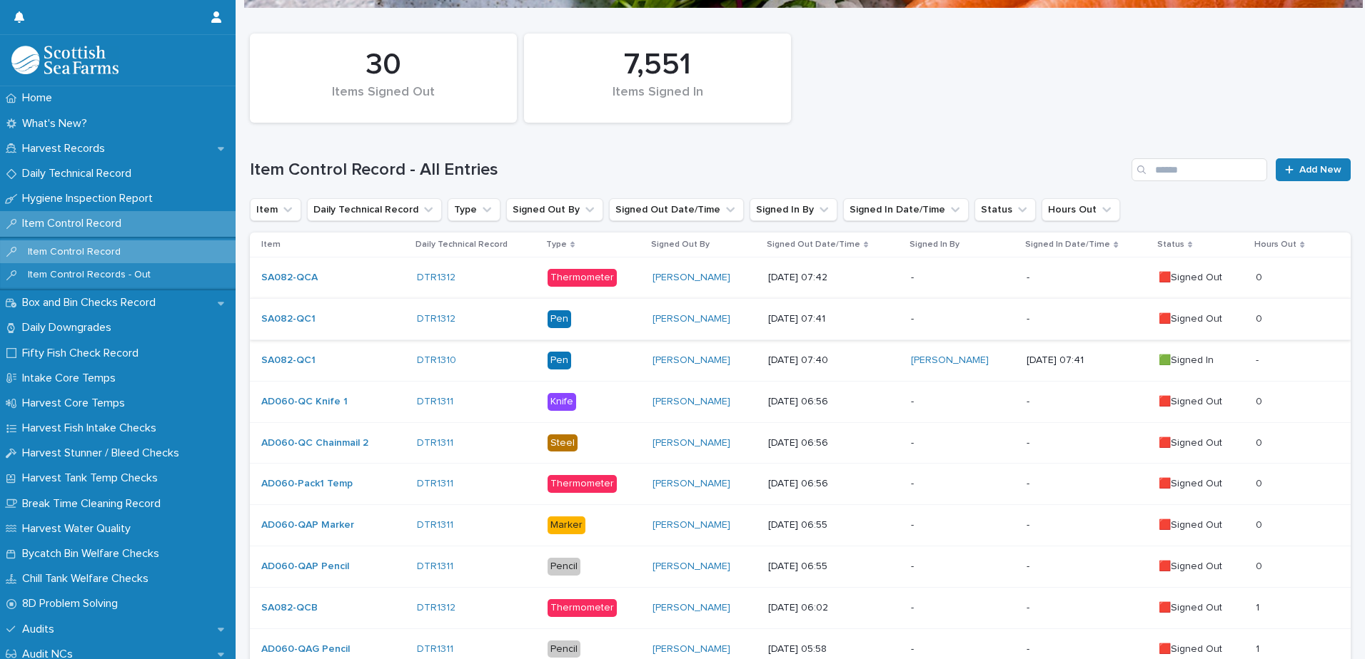
scroll to position [143, 0]
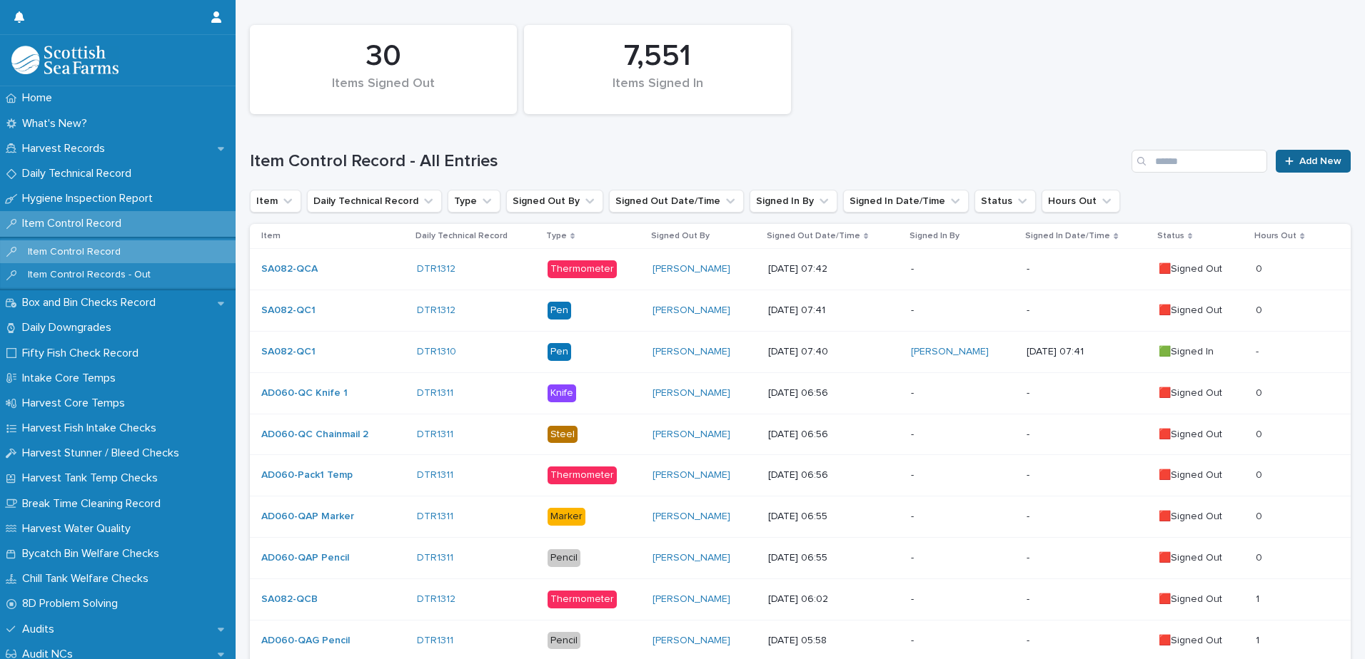
click at [1299, 166] on span "Add New" at bounding box center [1320, 161] width 42 height 10
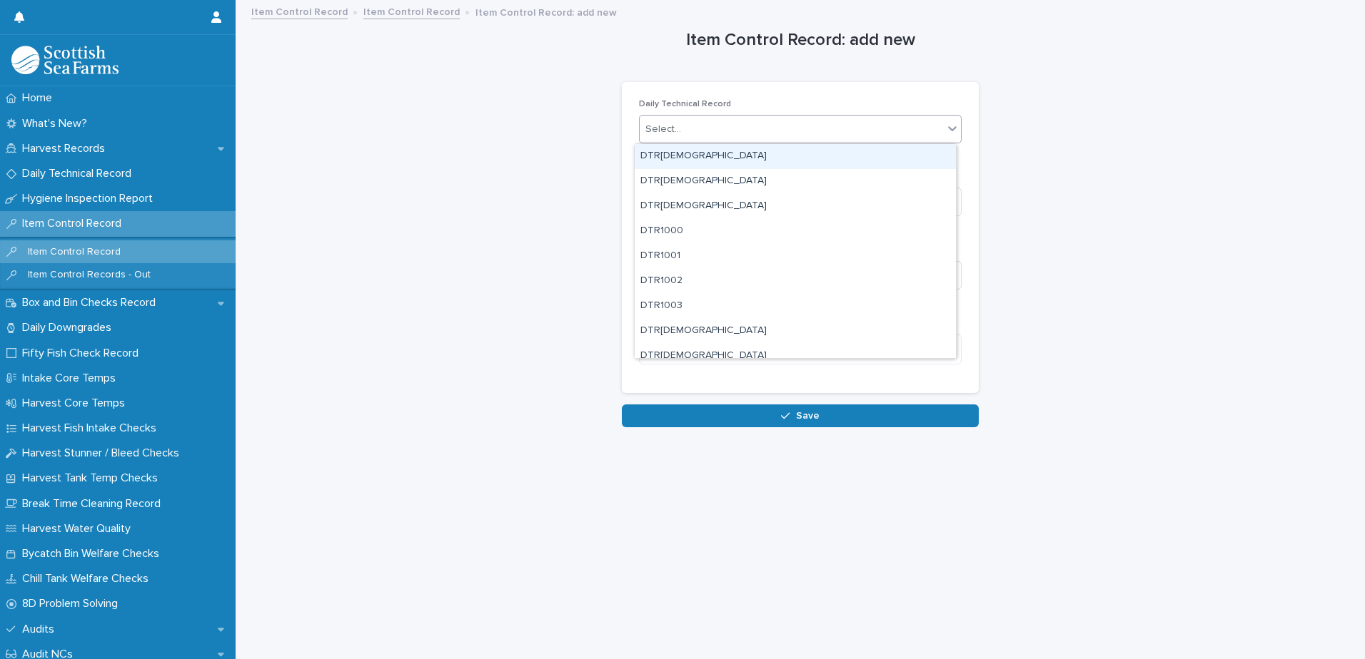
click at [712, 132] on div "Select..." at bounding box center [791, 130] width 303 height 24
type input "****"
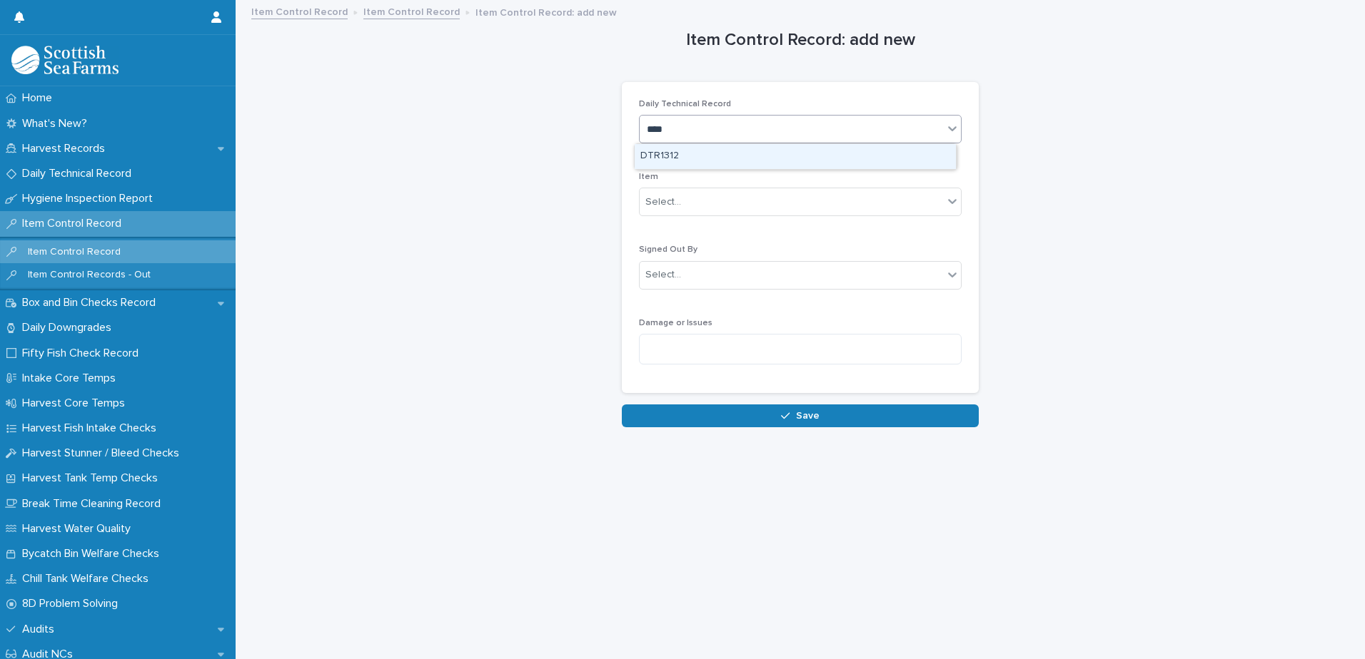
click at [697, 153] on div "DTR1312" at bounding box center [795, 156] width 321 height 25
click at [702, 201] on div "Select..." at bounding box center [791, 203] width 303 height 24
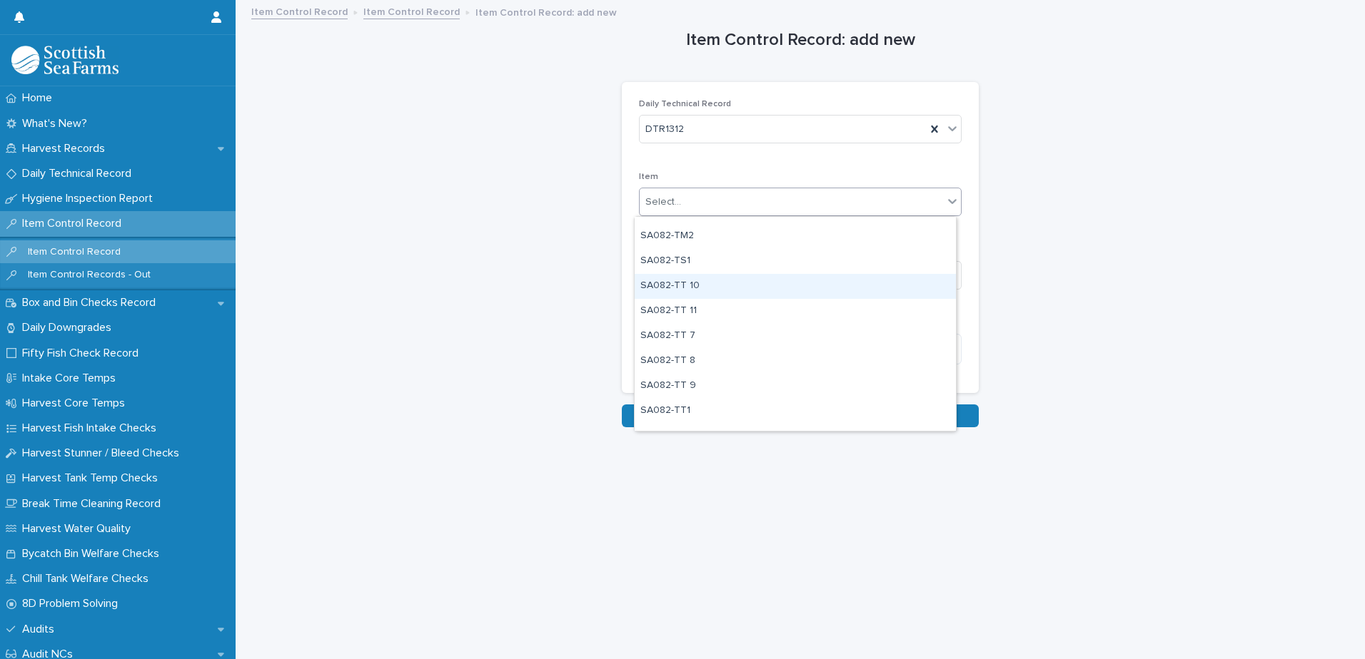
scroll to position [1370, 0]
click at [717, 280] on div "SA082-TM1" at bounding box center [795, 283] width 321 height 25
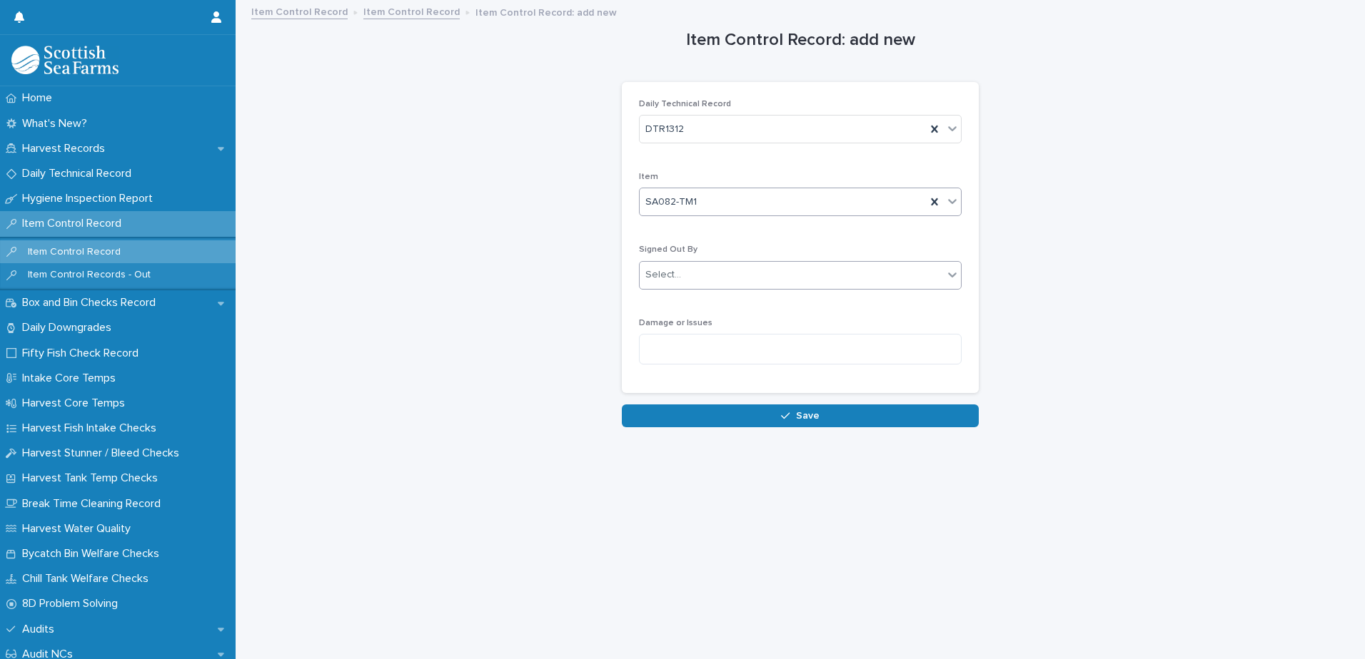
click at [716, 280] on div "Select..." at bounding box center [791, 275] width 303 height 24
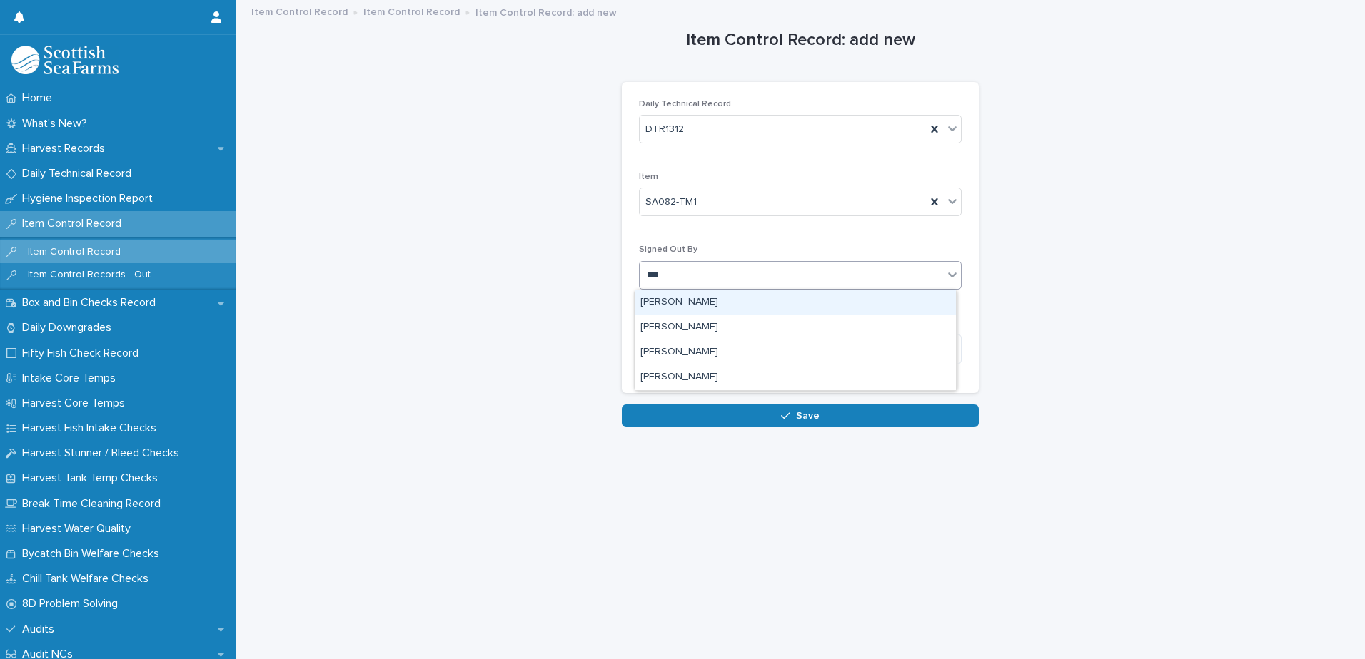
type input "****"
click at [702, 306] on div "[PERSON_NAME]" at bounding box center [795, 302] width 321 height 25
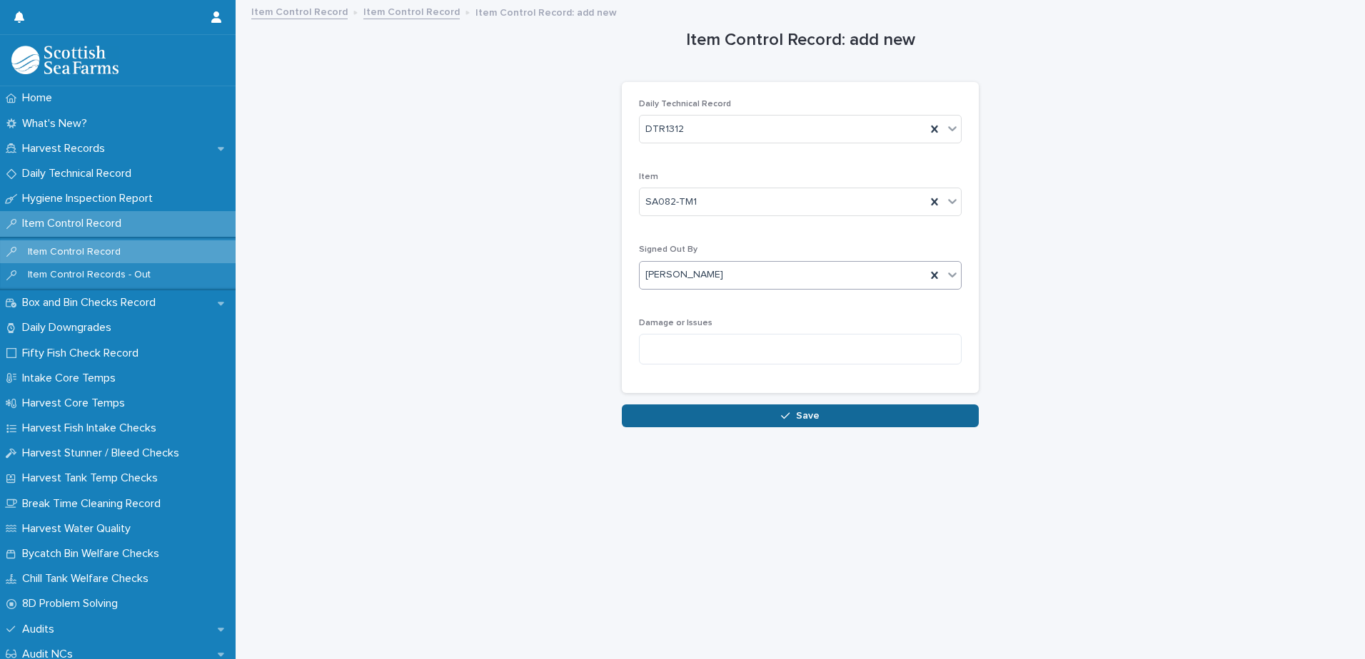
click at [796, 415] on span "Save" at bounding box center [808, 416] width 24 height 10
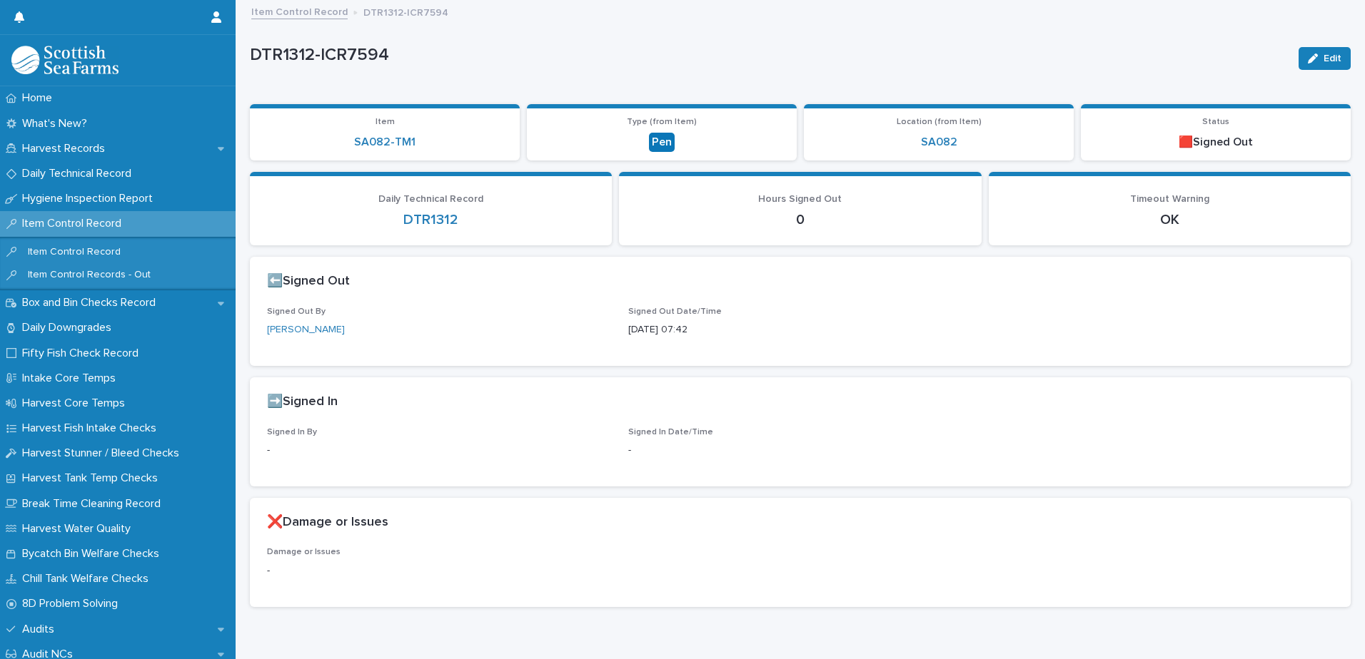
click at [296, 11] on link "Item Control Record" at bounding box center [299, 11] width 96 height 16
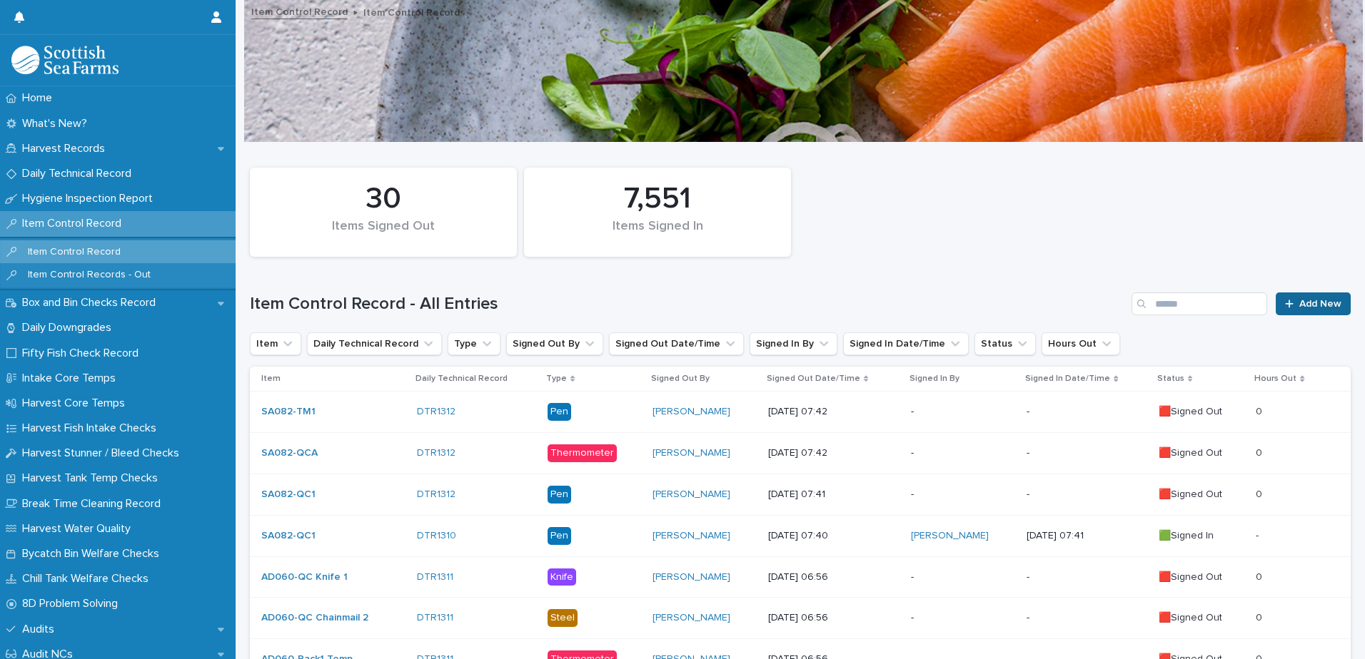
click at [1299, 303] on span "Add New" at bounding box center [1320, 304] width 42 height 10
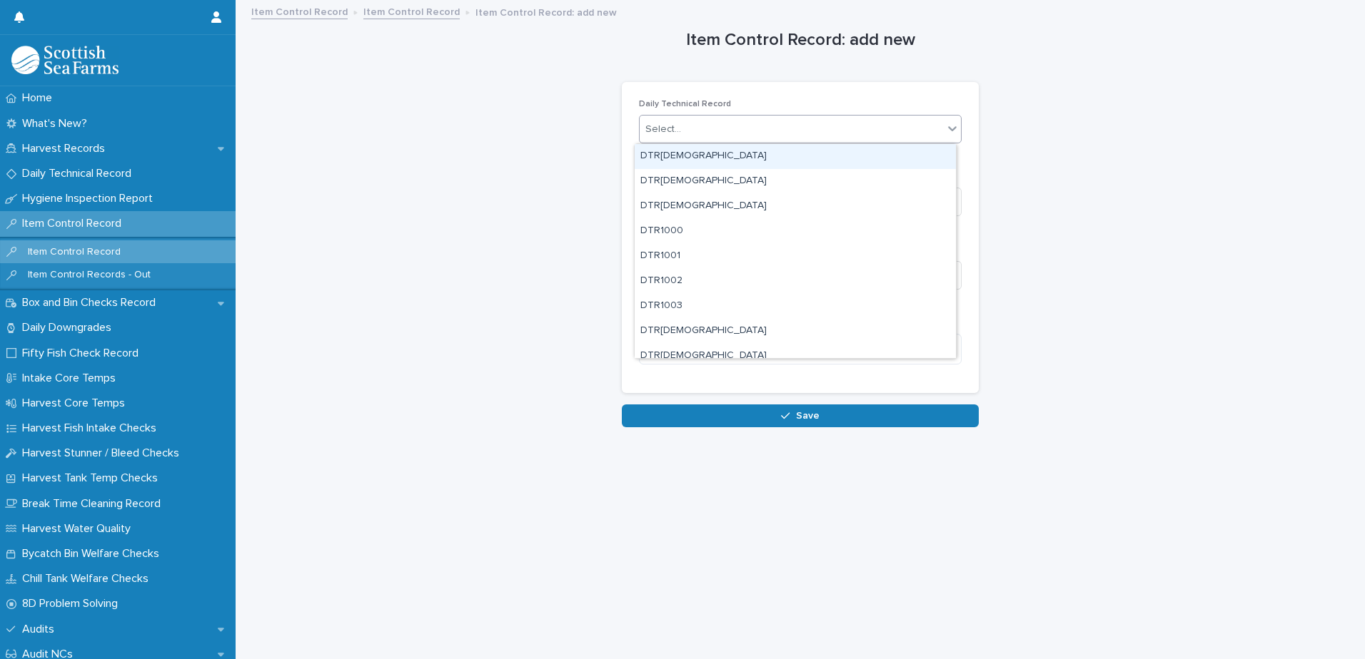
click at [746, 130] on div "Select..." at bounding box center [791, 130] width 303 height 24
type input "****"
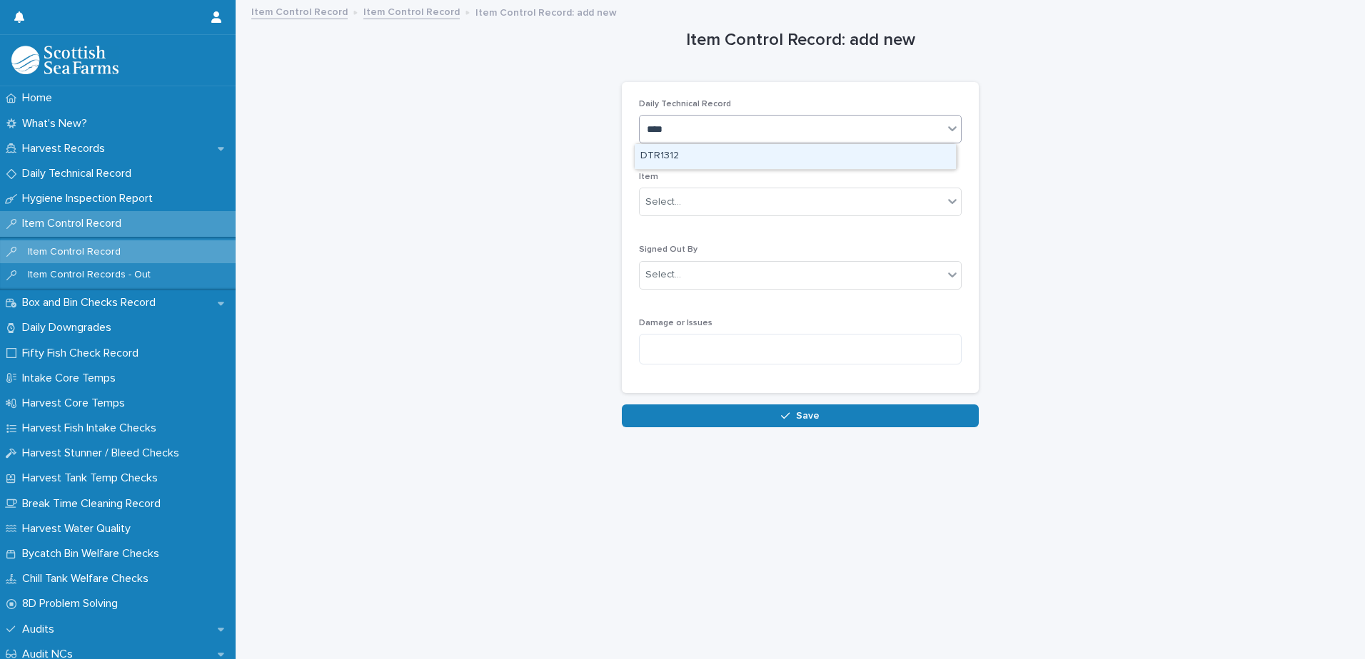
click at [698, 157] on div "DTR1312" at bounding box center [795, 156] width 321 height 25
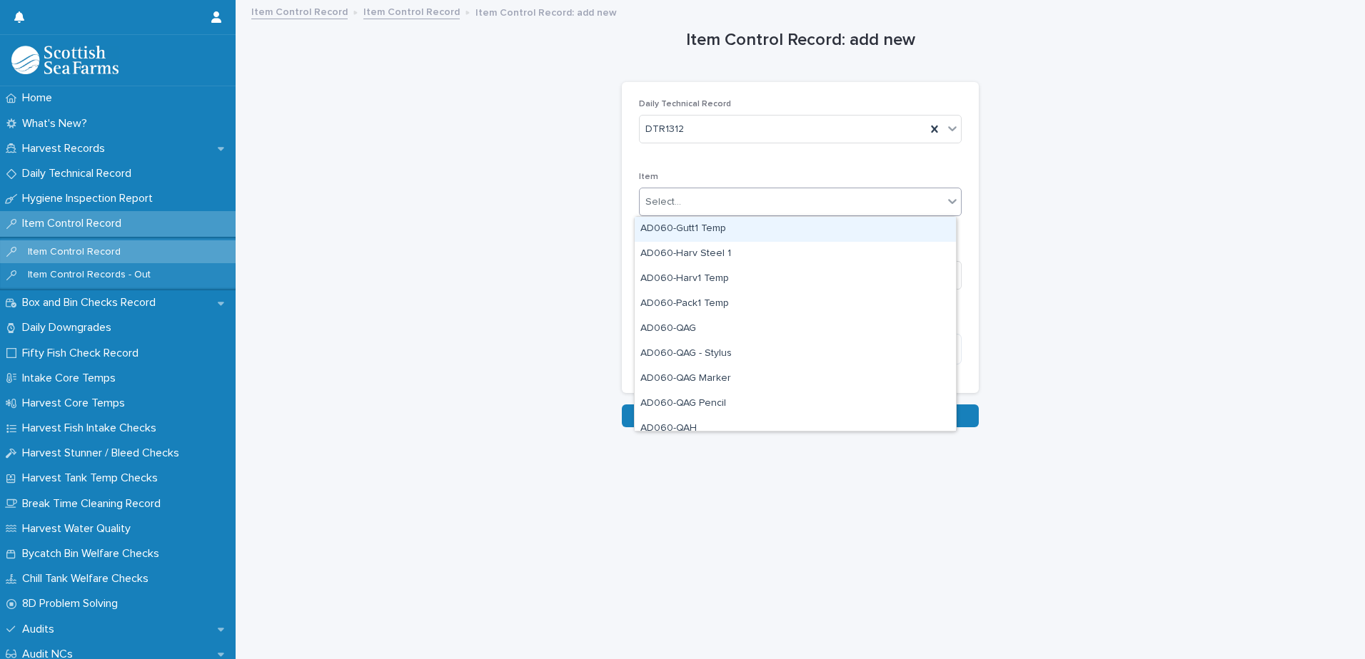
click at [712, 199] on div "Select..." at bounding box center [791, 203] width 303 height 24
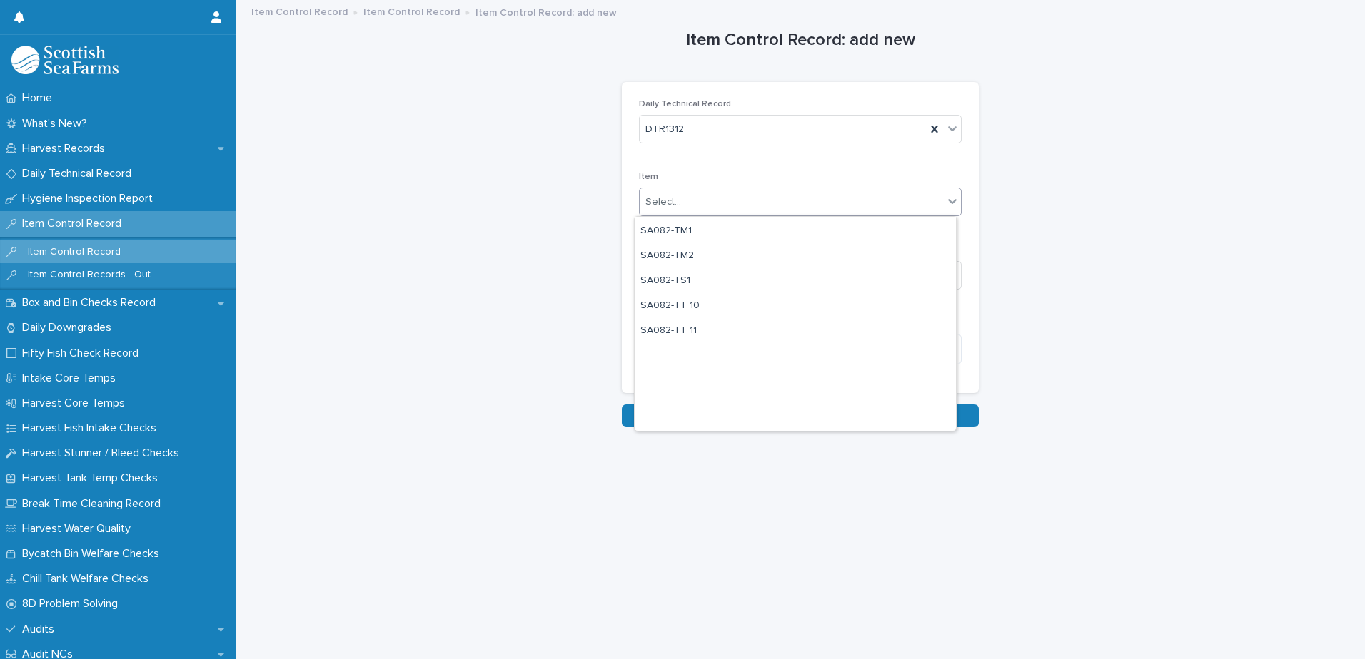
scroll to position [1584, 0]
click at [732, 315] on div "SA082-TT3" at bounding box center [795, 318] width 321 height 25
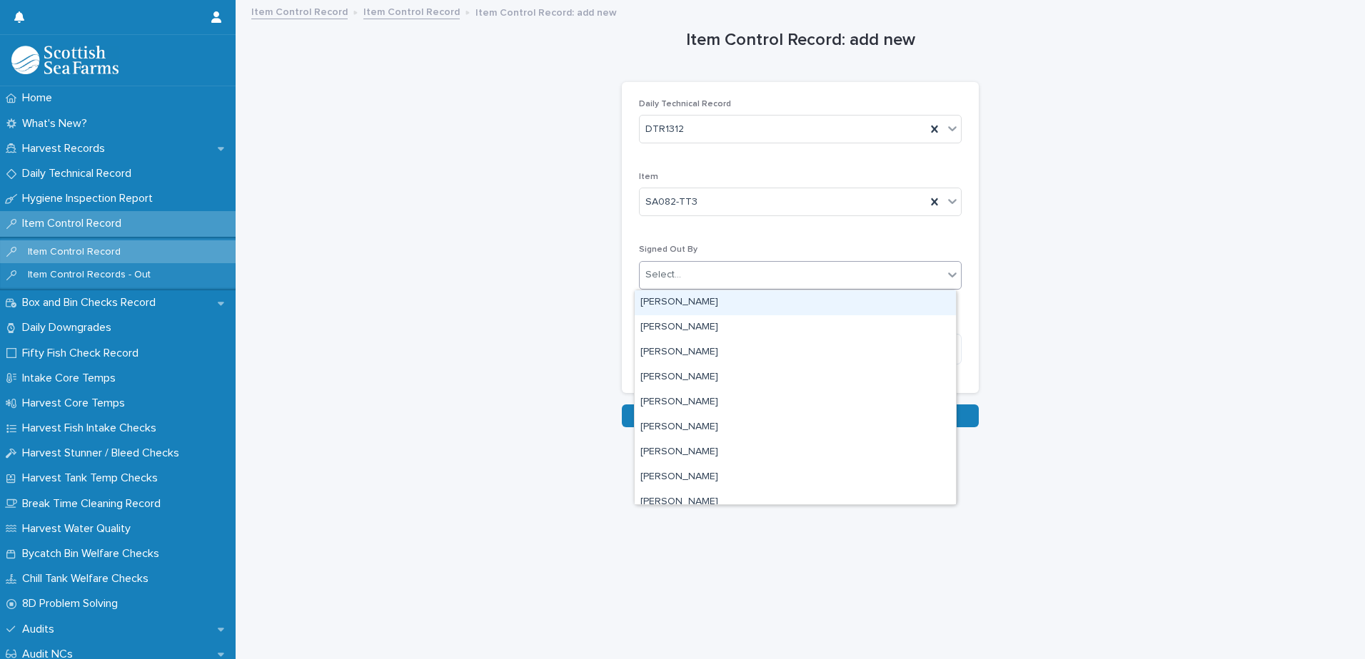
click at [751, 281] on div "Select..." at bounding box center [791, 275] width 303 height 24
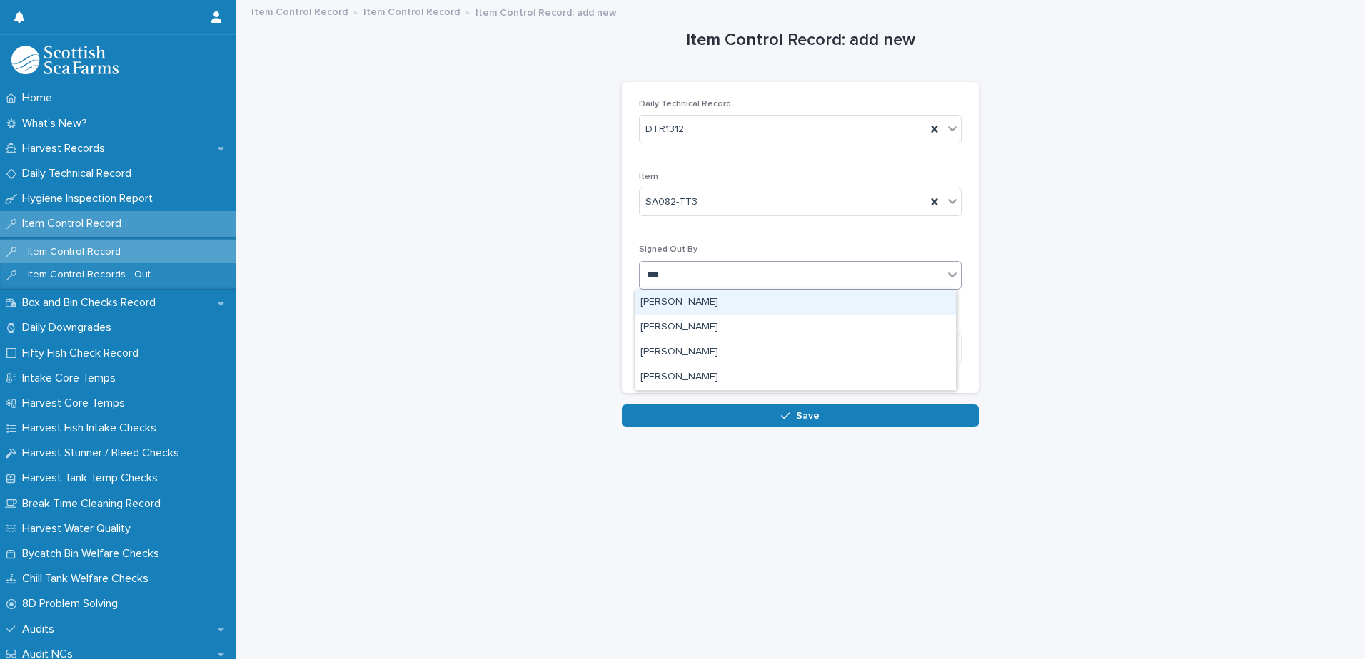
type input "****"
click at [702, 307] on div "[PERSON_NAME]" at bounding box center [795, 302] width 321 height 25
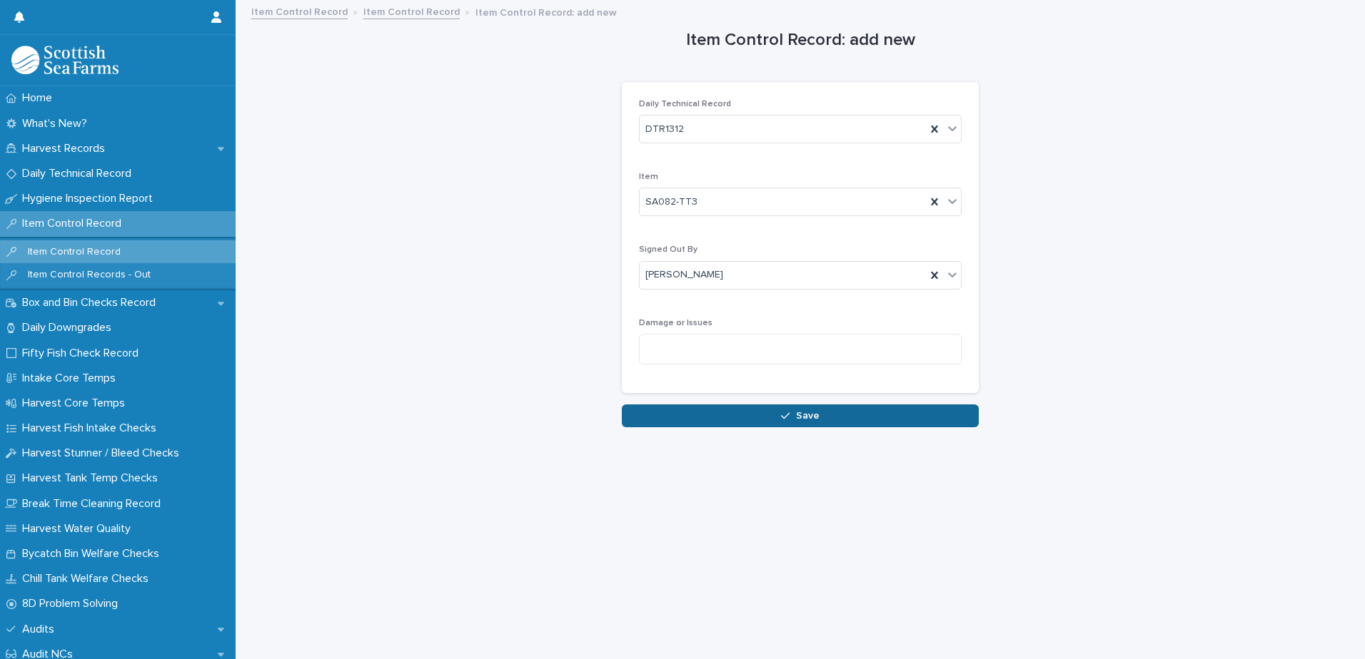
click at [799, 417] on span "Save" at bounding box center [808, 416] width 24 height 10
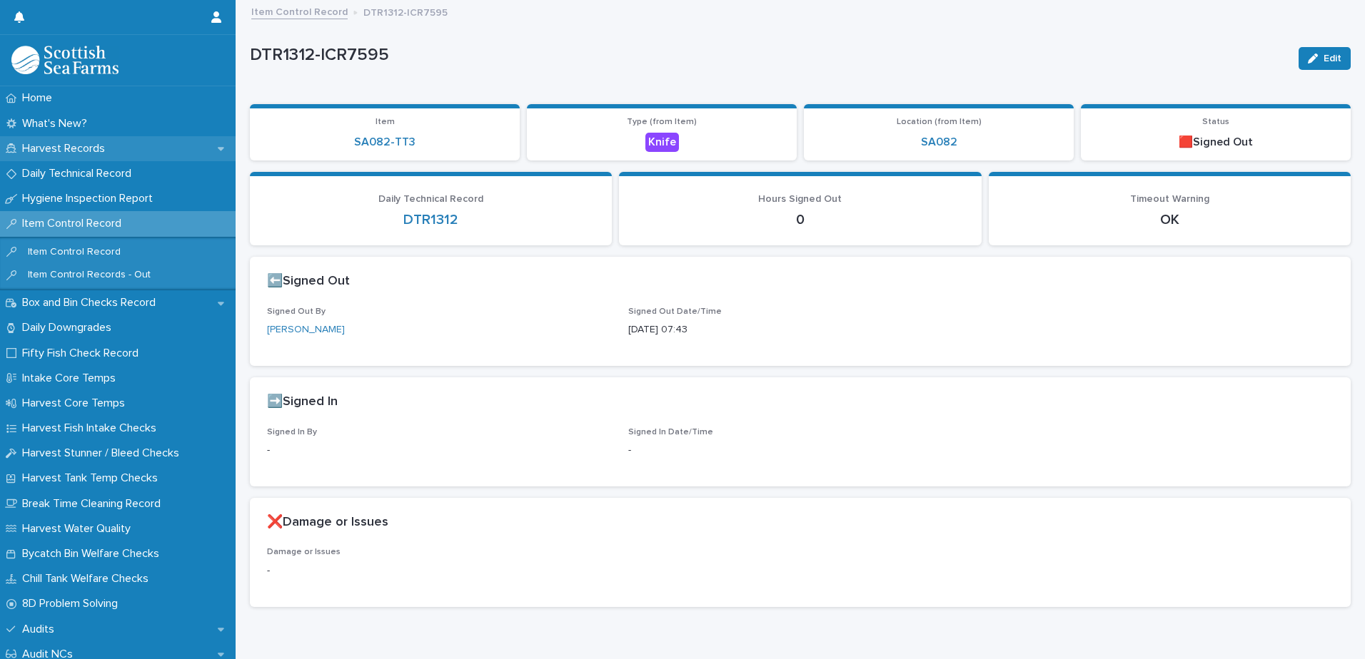
click at [71, 148] on p "Harvest Records" at bounding box center [66, 149] width 100 height 14
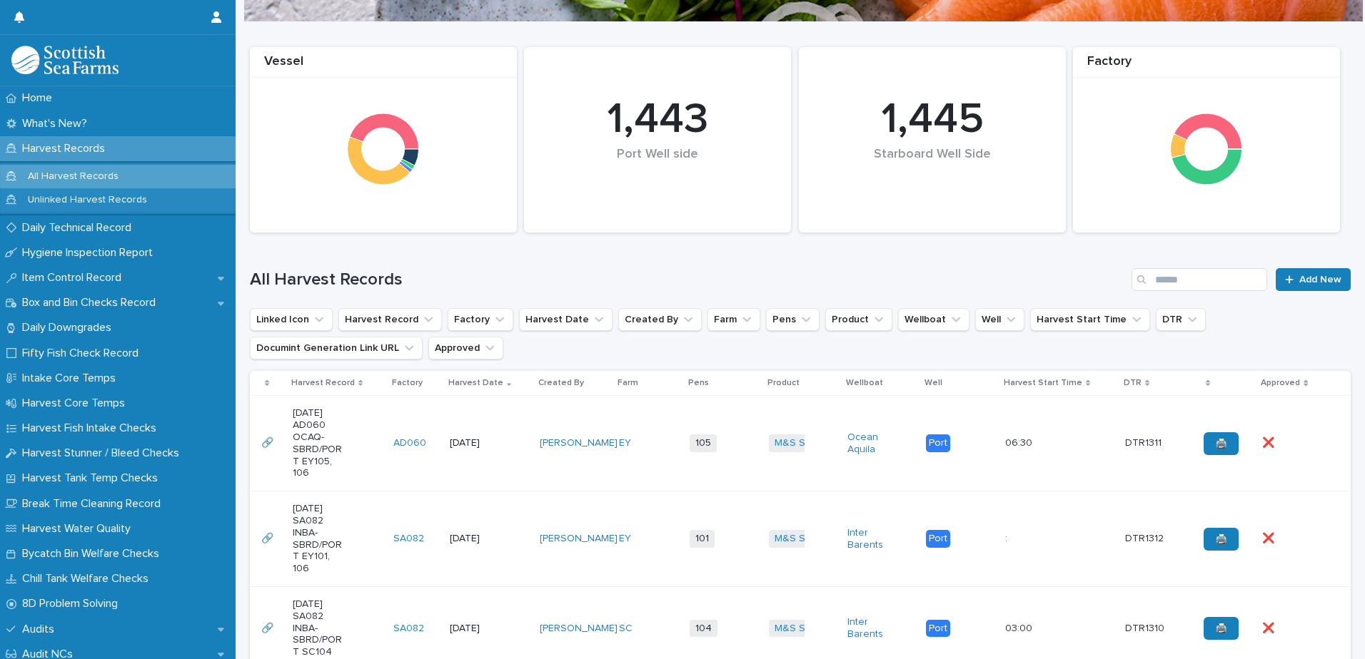
scroll to position [500, 0]
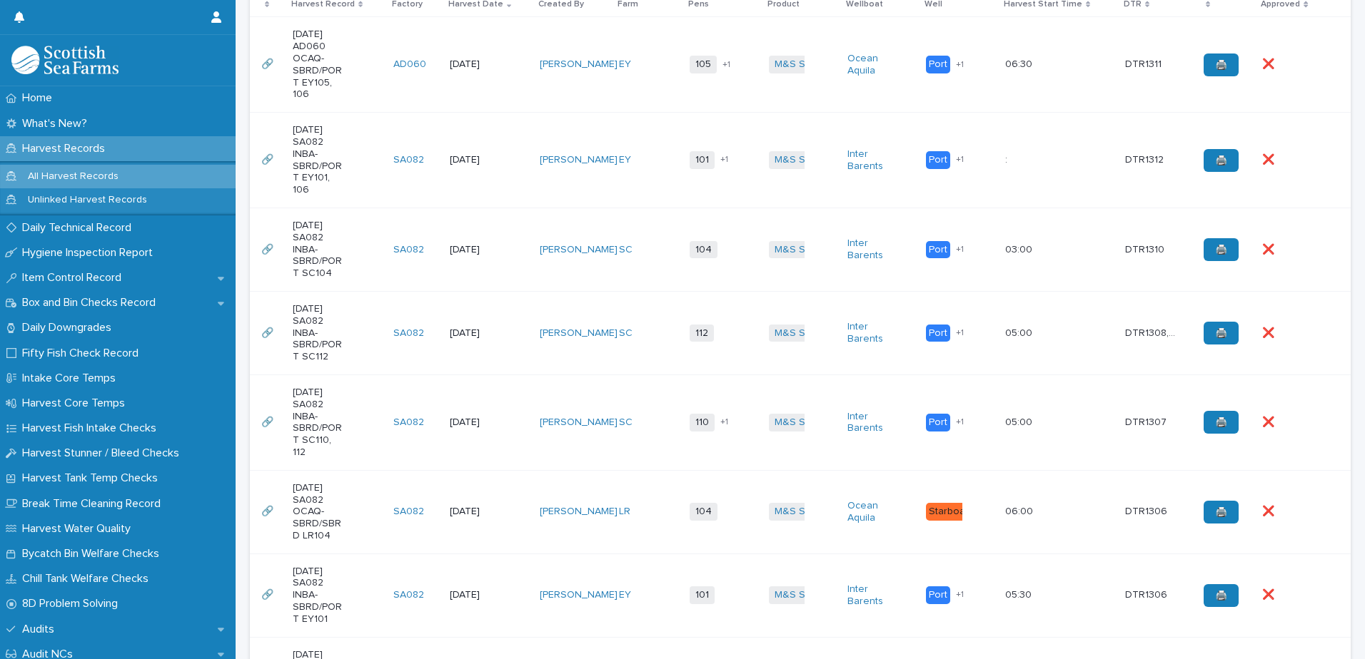
click at [565, 226] on td "[PERSON_NAME]" at bounding box center [573, 250] width 79 height 84
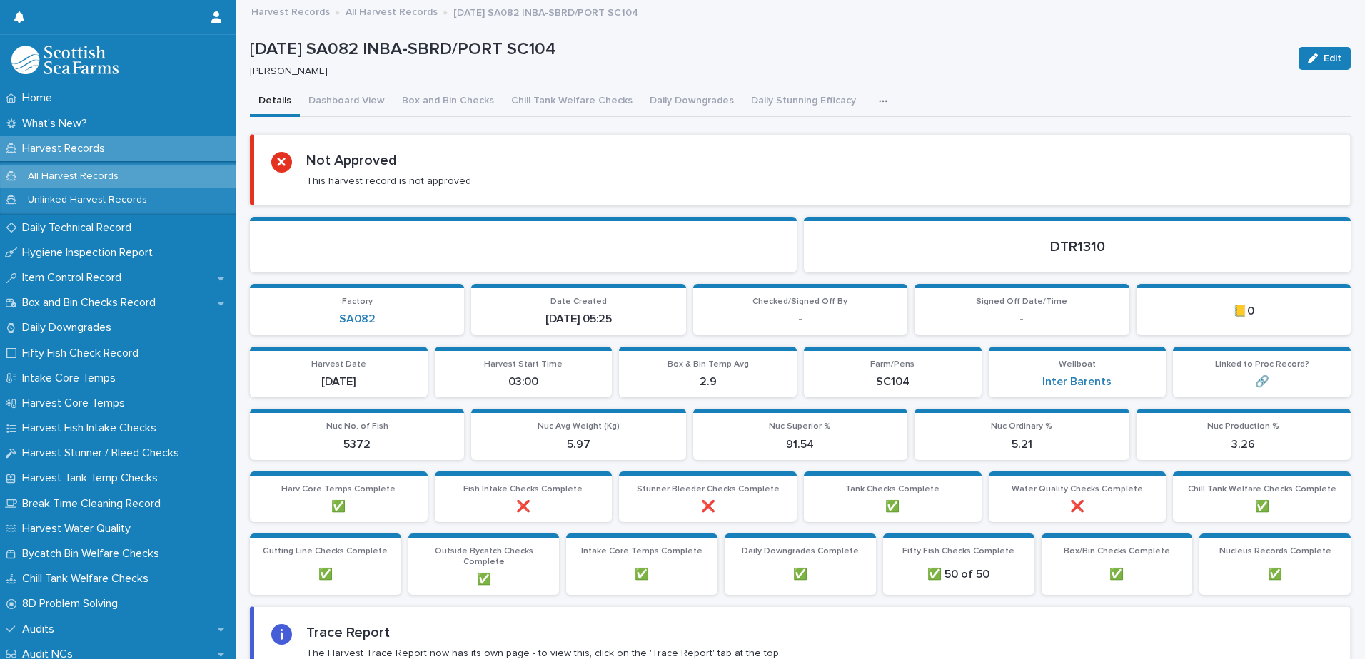
click at [879, 102] on icon "button" at bounding box center [883, 101] width 9 height 10
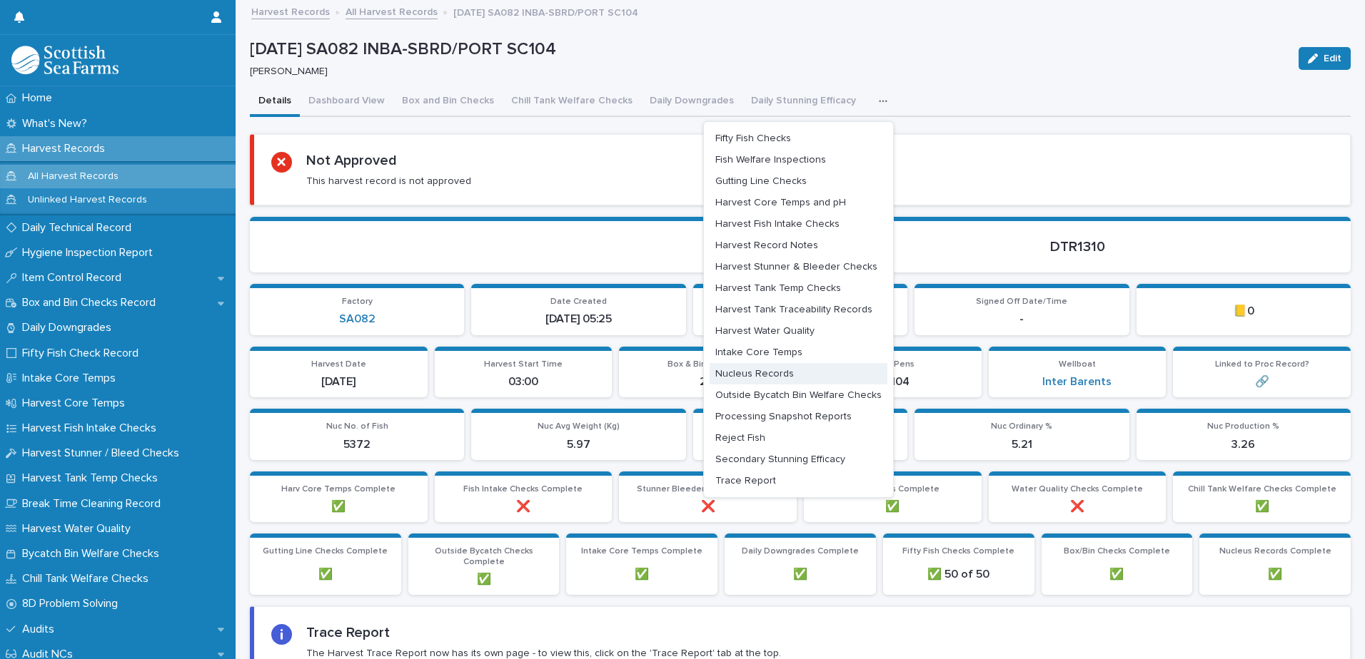
click at [782, 374] on span "Nucleus Records" at bounding box center [754, 374] width 79 height 10
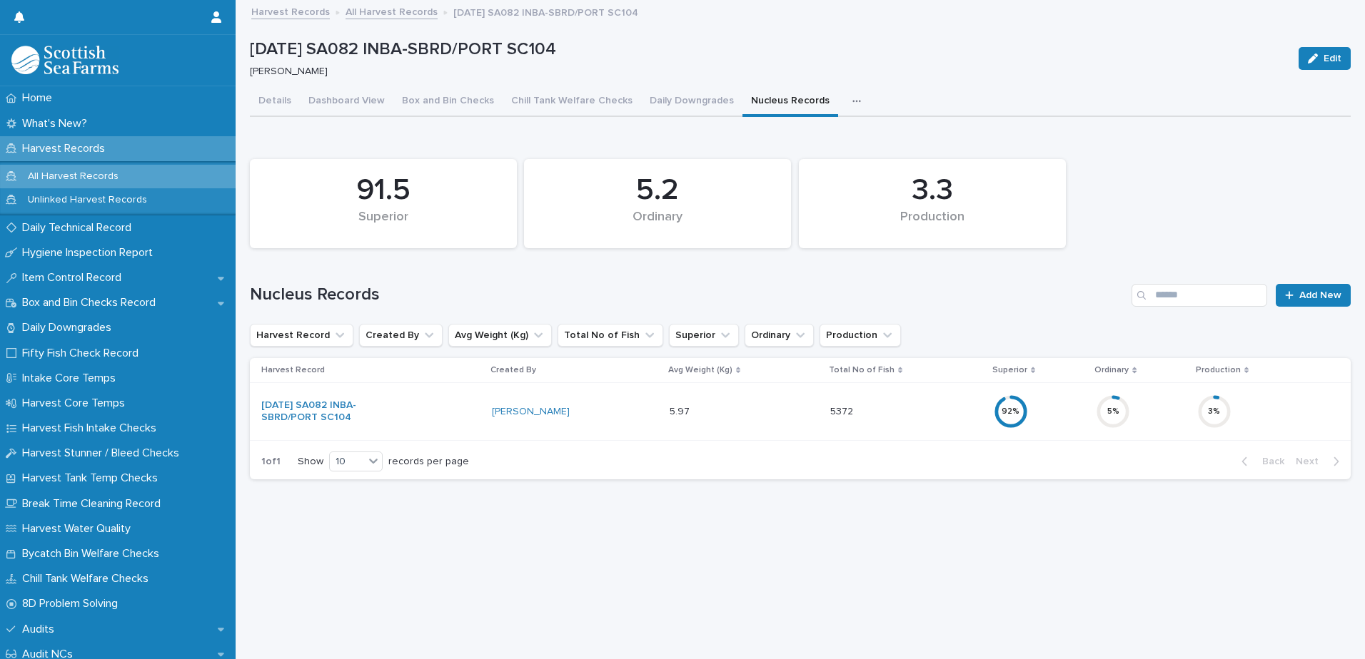
click at [1277, 404] on div "3 %" at bounding box center [1262, 412] width 131 height 46
